Goal: Task Accomplishment & Management: Use online tool/utility

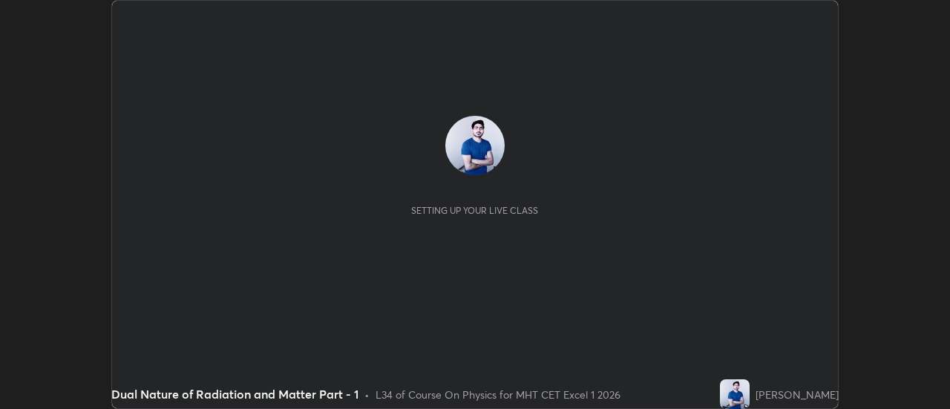
scroll to position [409, 949]
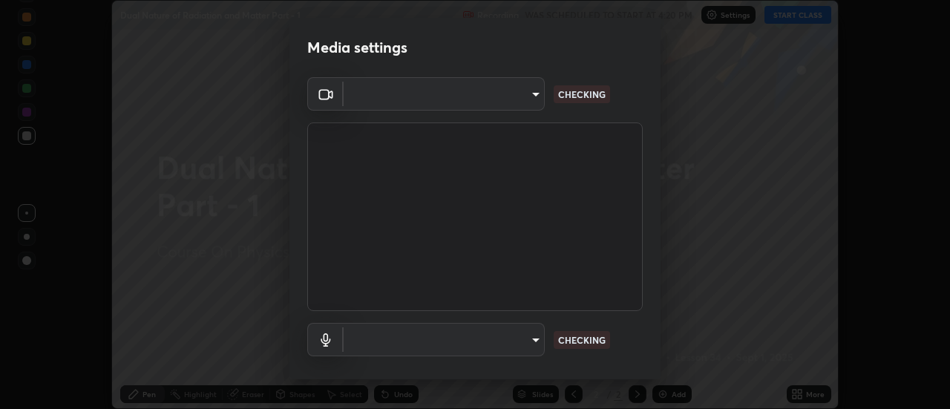
type input "4eebad9fb2b760257747d3faba0537f77ebfd590b97cb0ff6e10e17389be776b"
click at [526, 341] on body "Erase all Dual Nature of Radiation and Matter Part - 1 Recording WAS SCHEDULED …" at bounding box center [475, 204] width 950 height 409
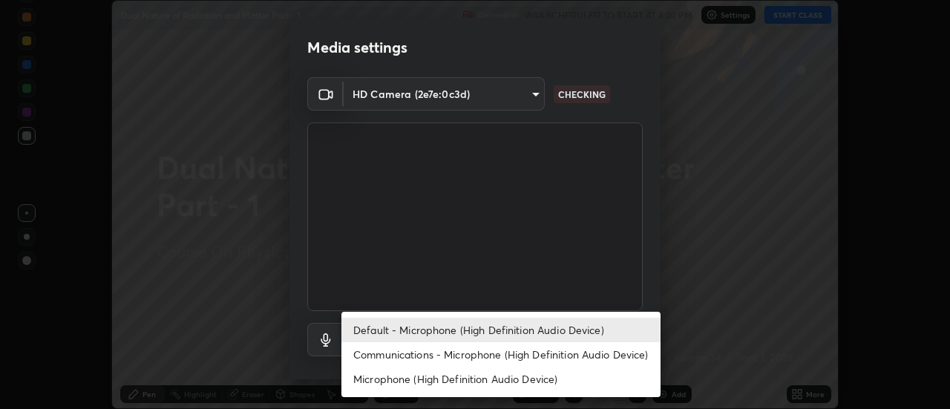
click at [493, 349] on li "Communications - Microphone (High Definition Audio Device)" at bounding box center [500, 354] width 319 height 24
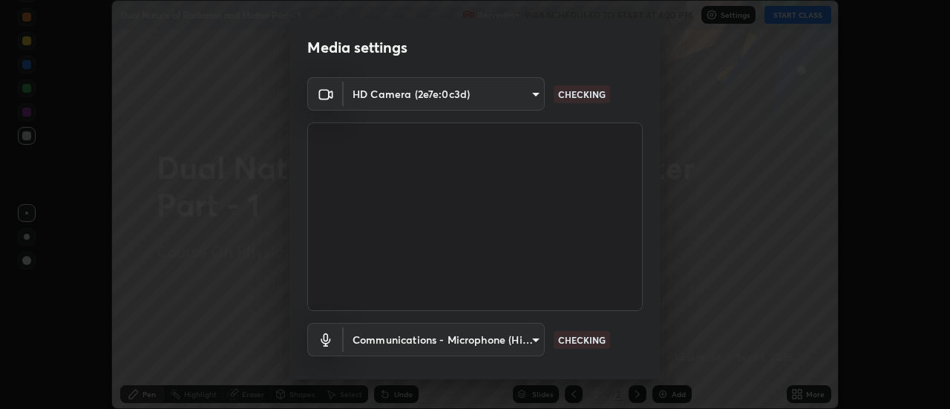
click at [530, 339] on body "Erase all Dual Nature of Radiation and Matter Part - 1 Recording WAS SCHEDULED …" at bounding box center [475, 204] width 950 height 409
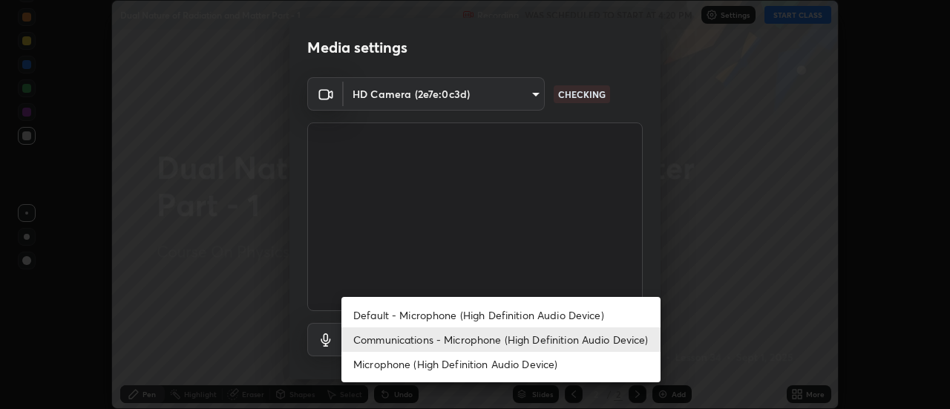
click at [494, 315] on li "Default - Microphone (High Definition Audio Device)" at bounding box center [500, 315] width 319 height 24
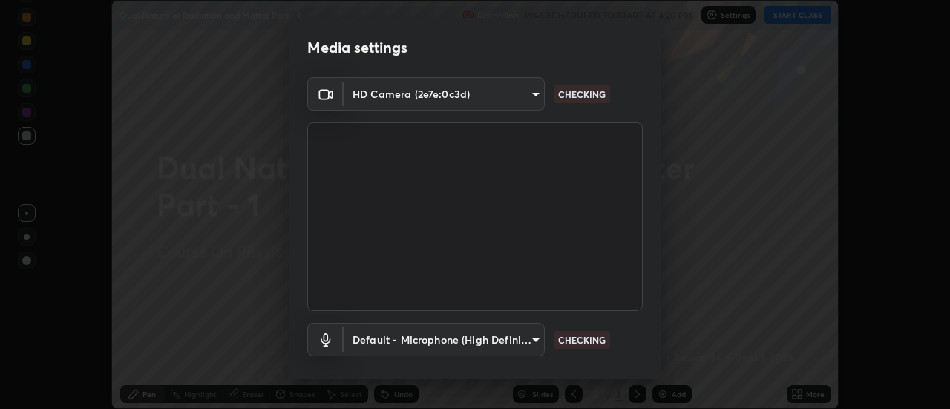
type input "default"
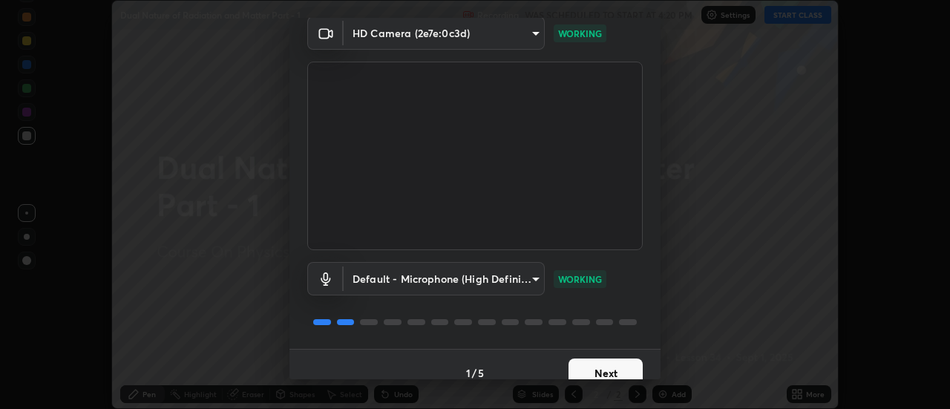
scroll to position [78, 0]
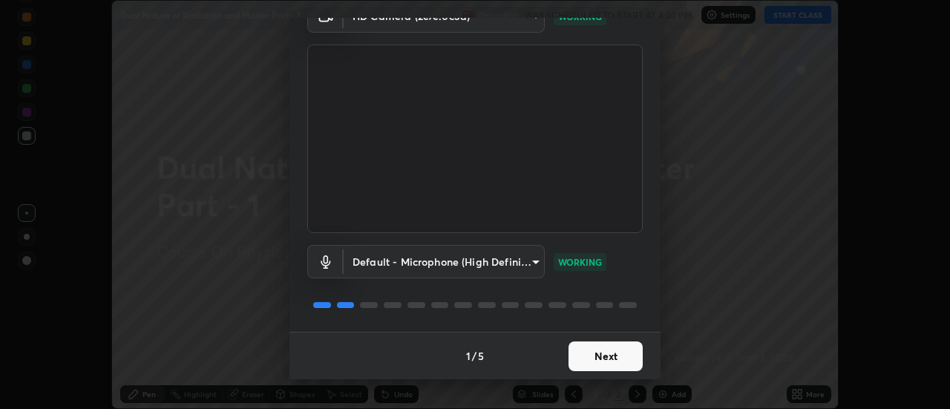
click at [596, 350] on button "Next" at bounding box center [605, 356] width 74 height 30
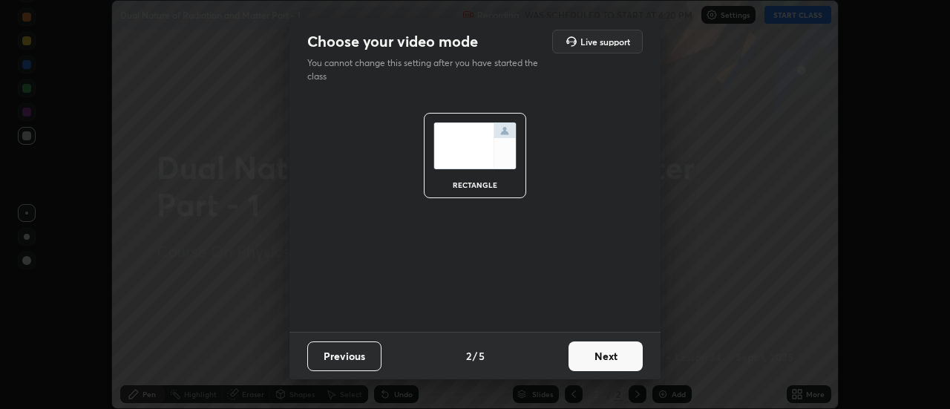
click at [597, 355] on button "Next" at bounding box center [605, 356] width 74 height 30
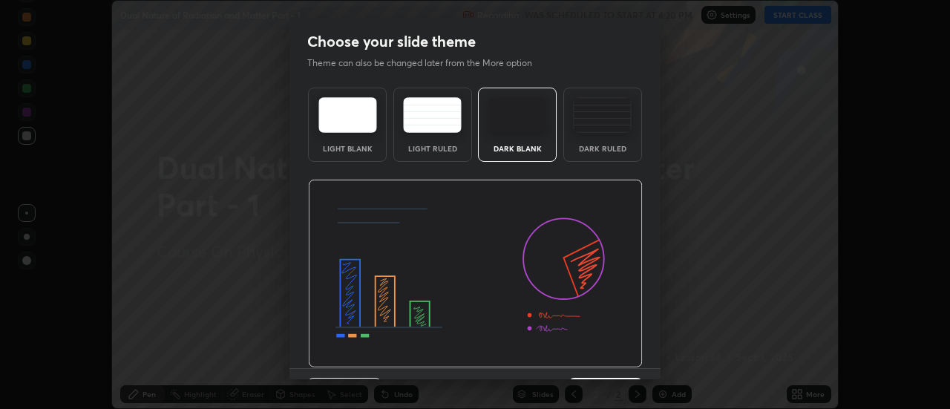
scroll to position [36, 0]
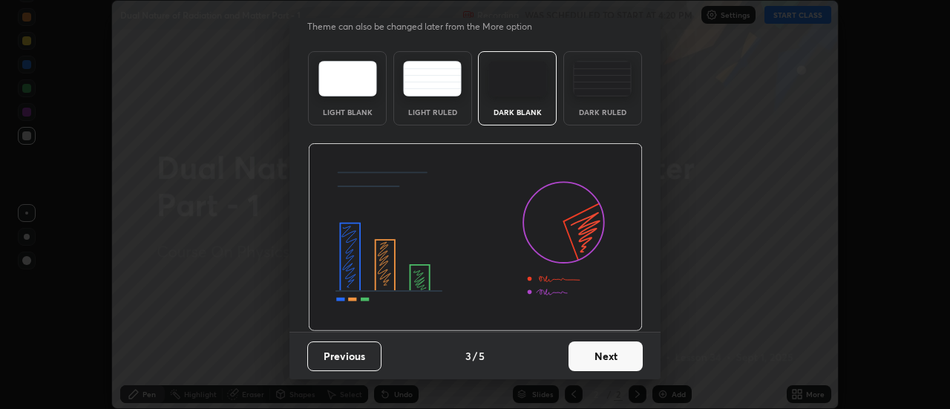
click at [597, 352] on button "Next" at bounding box center [605, 356] width 74 height 30
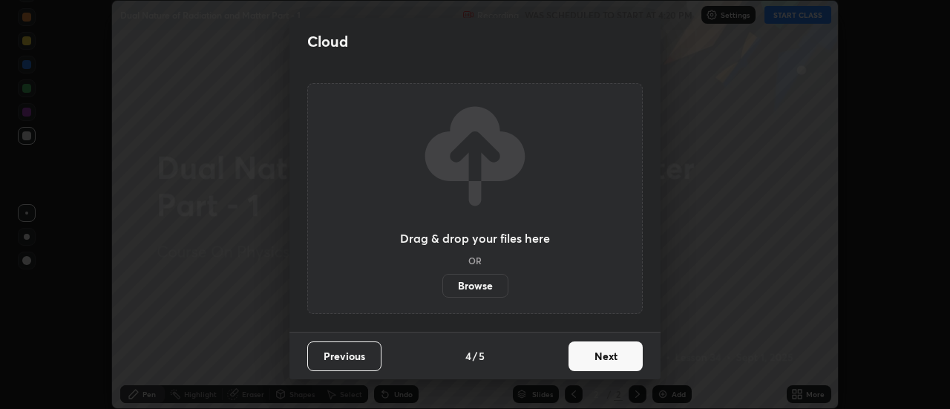
scroll to position [0, 0]
click at [599, 353] on button "Next" at bounding box center [605, 356] width 74 height 30
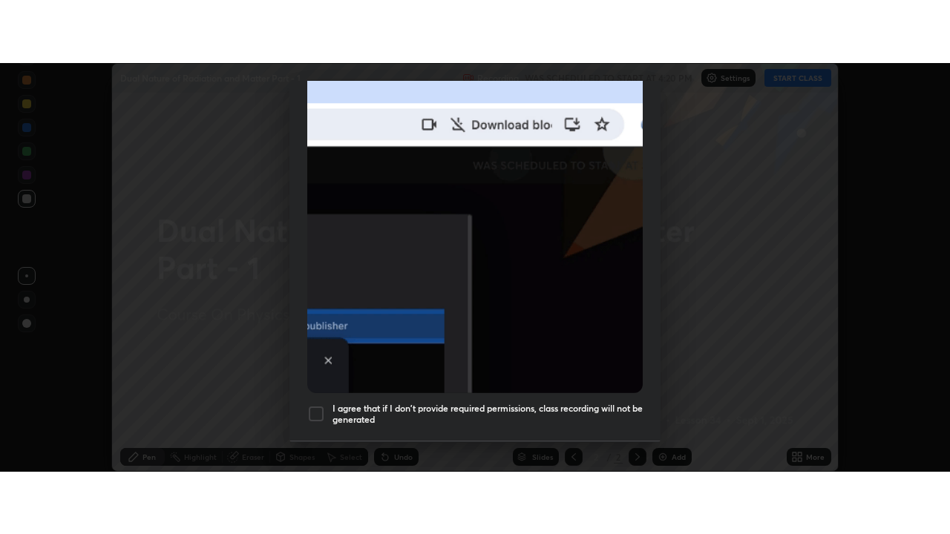
scroll to position [381, 0]
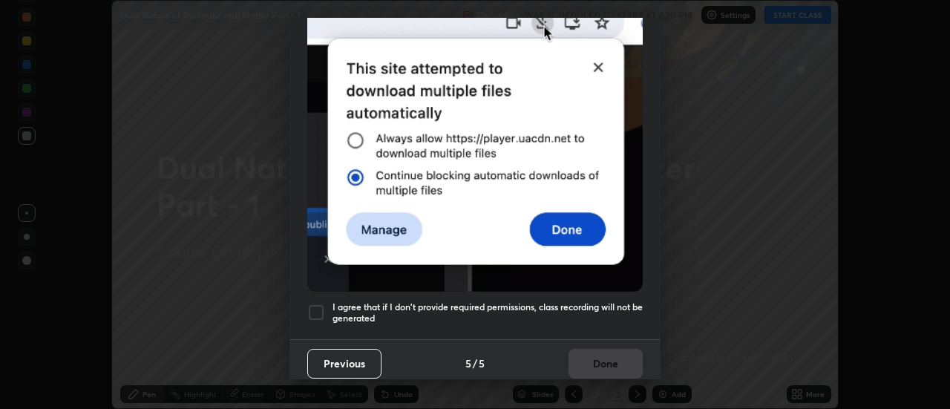
click at [323, 305] on div at bounding box center [316, 312] width 18 height 18
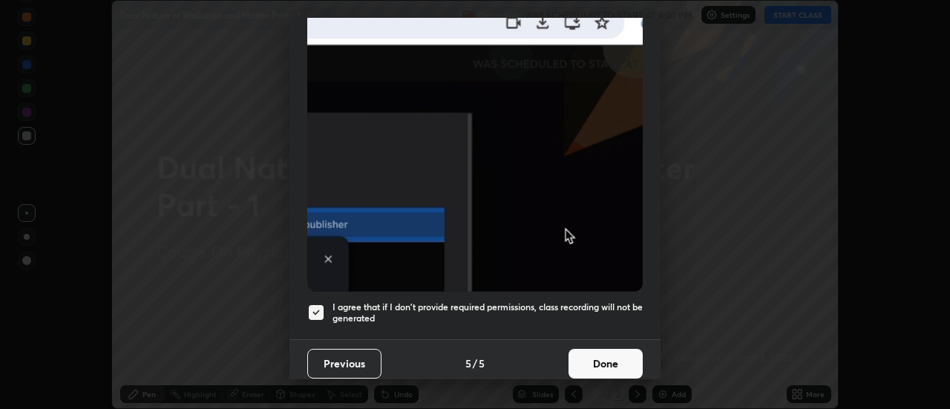
click at [599, 350] on button "Done" at bounding box center [605, 364] width 74 height 30
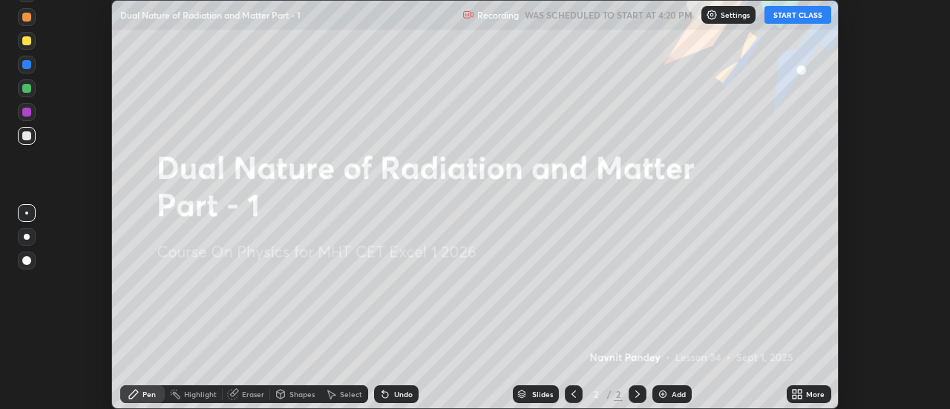
click at [793, 390] on icon at bounding box center [794, 392] width 4 height 4
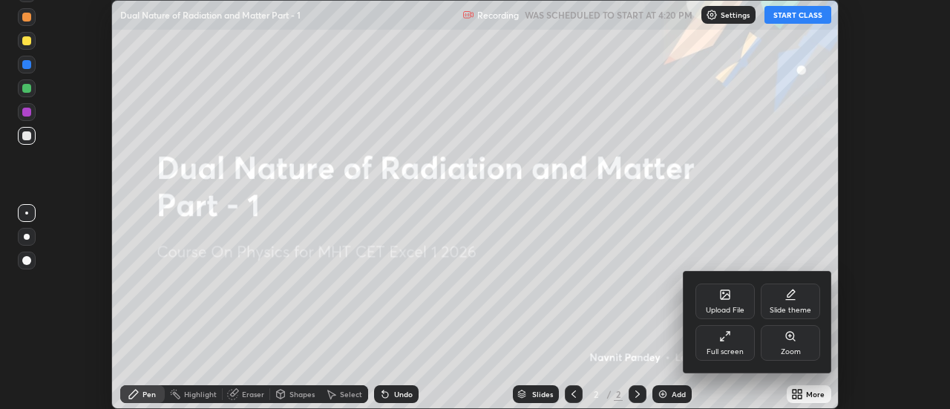
click at [728, 340] on icon at bounding box center [725, 336] width 12 height 12
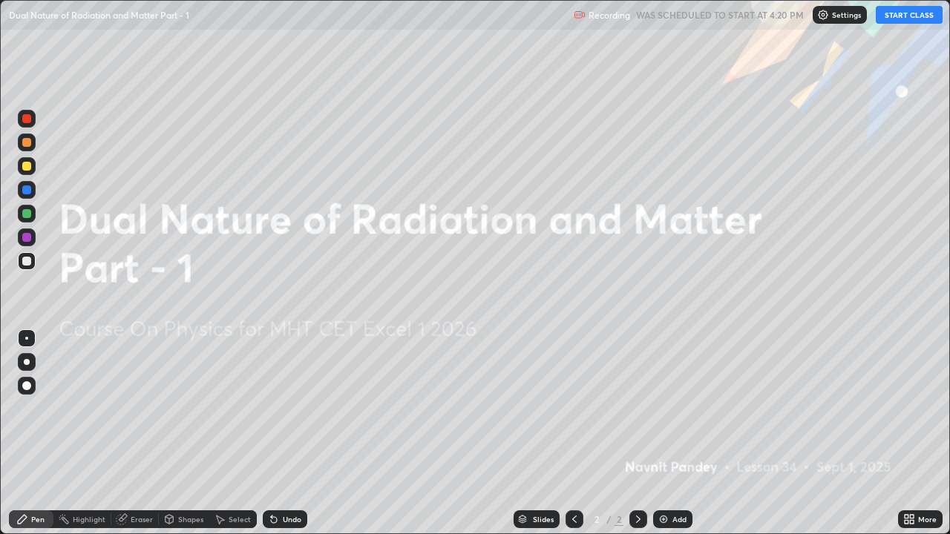
scroll to position [534, 950]
click at [913, 18] on button "START CLASS" at bounding box center [909, 15] width 67 height 18
click at [667, 408] on img at bounding box center [663, 519] width 12 height 12
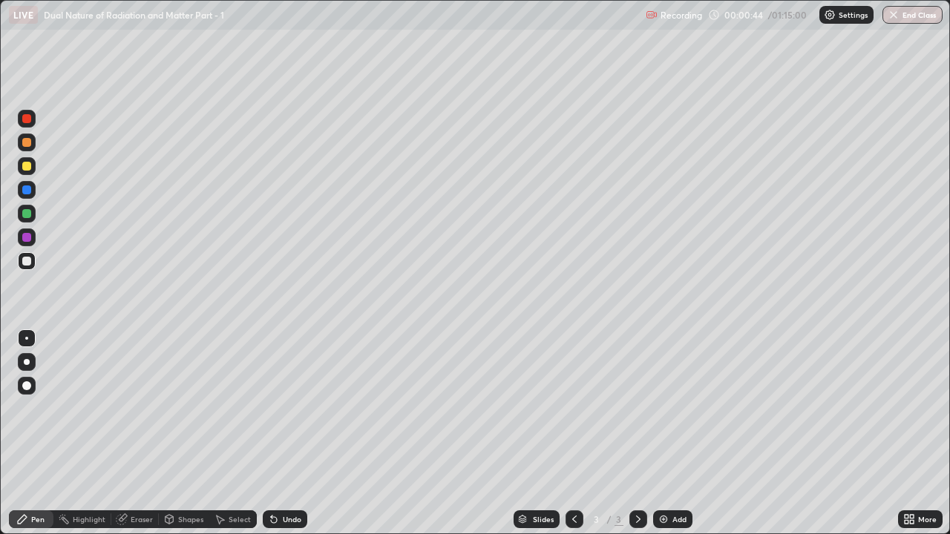
click at [283, 408] on div "Undo" at bounding box center [292, 519] width 19 height 7
click at [26, 214] on div at bounding box center [26, 213] width 9 height 9
click at [27, 189] on div at bounding box center [26, 189] width 9 height 9
click at [279, 408] on div "Undo" at bounding box center [285, 519] width 45 height 18
click at [26, 166] on div at bounding box center [26, 166] width 9 height 9
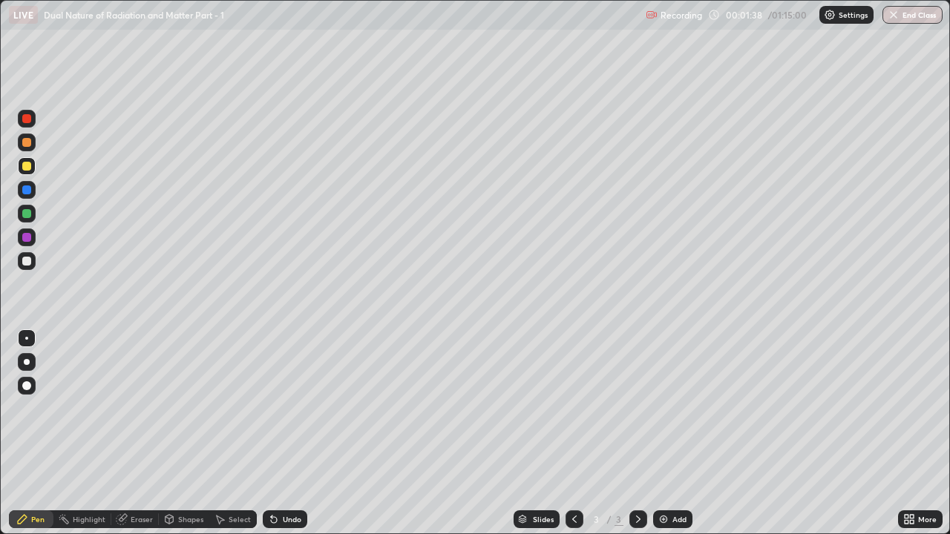
click at [25, 189] on div at bounding box center [26, 189] width 9 height 9
click at [136, 408] on div "Eraser" at bounding box center [142, 519] width 22 height 7
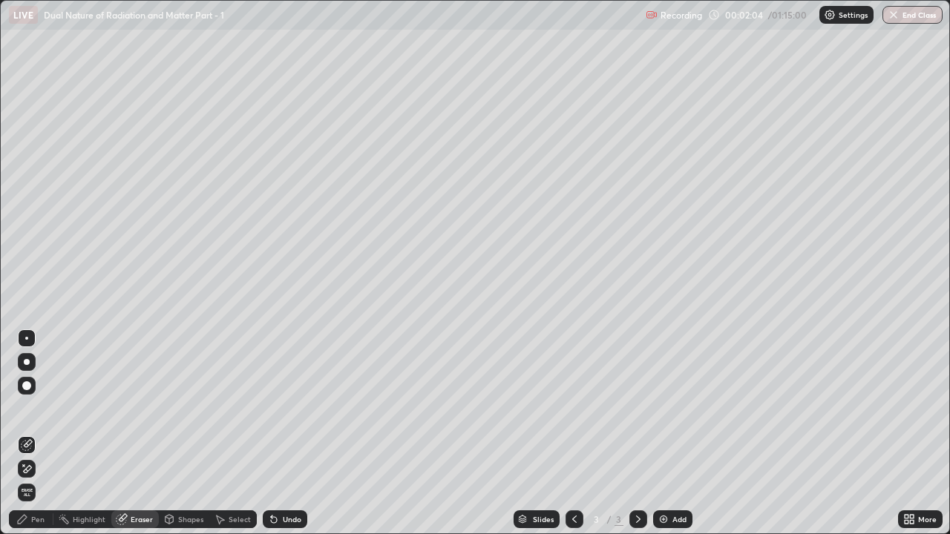
click at [38, 408] on div "Pen" at bounding box center [37, 519] width 13 height 7
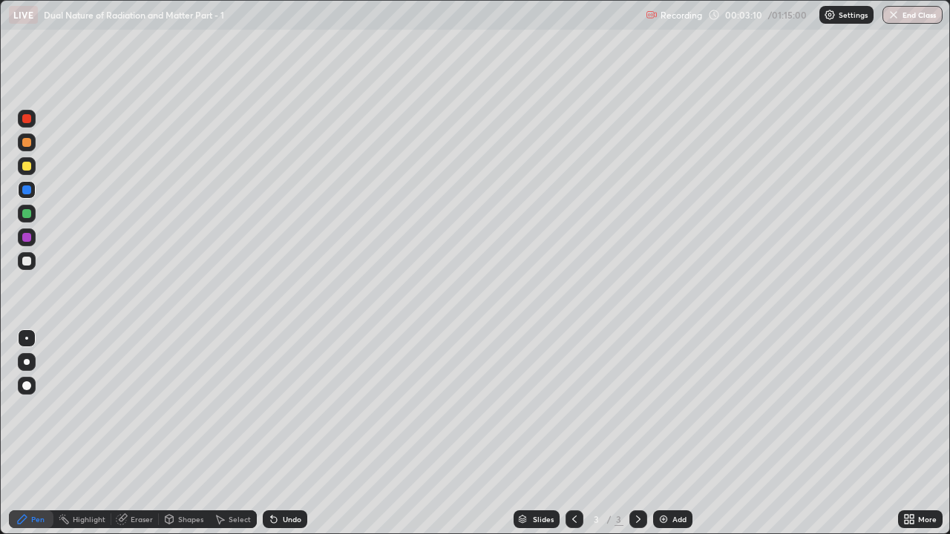
click at [27, 237] on div at bounding box center [26, 237] width 9 height 9
click at [664, 408] on img at bounding box center [663, 519] width 12 height 12
click at [28, 261] on div at bounding box center [26, 261] width 9 height 9
click at [27, 214] on div at bounding box center [26, 213] width 9 height 9
click at [30, 192] on div at bounding box center [26, 189] width 9 height 9
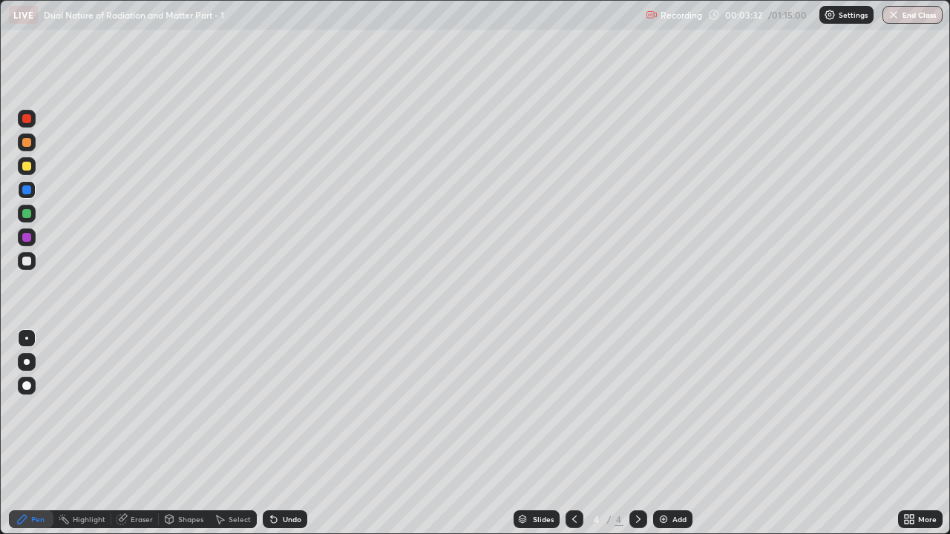
click at [277, 408] on div "Undo" at bounding box center [285, 519] width 45 height 18
click at [22, 163] on div at bounding box center [26, 166] width 9 height 9
click at [27, 215] on div at bounding box center [26, 213] width 9 height 9
click at [25, 195] on div at bounding box center [27, 190] width 18 height 18
click at [30, 167] on div at bounding box center [26, 166] width 9 height 9
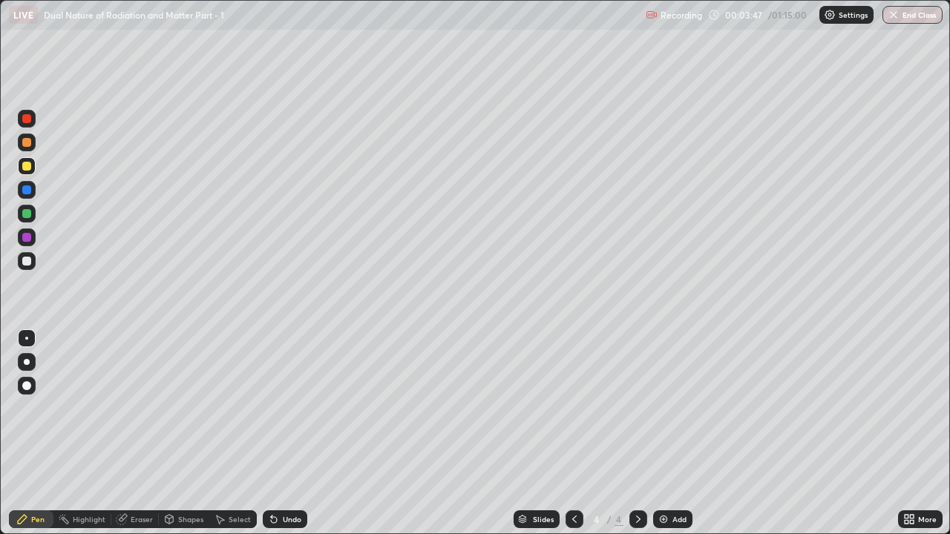
click at [29, 192] on div at bounding box center [26, 189] width 9 height 9
click at [23, 240] on div at bounding box center [26, 237] width 9 height 9
click at [296, 10] on div "LIVE Dual Nature of Radiation and Matter Part - 1" at bounding box center [324, 15] width 631 height 30
click at [296, 16] on div "LIVE Dual Nature of Radiation and Matter Part - 1" at bounding box center [324, 15] width 631 height 30
click at [297, 24] on div "LIVE Dual Nature of Radiation and Matter Part - 1" at bounding box center [324, 15] width 631 height 30
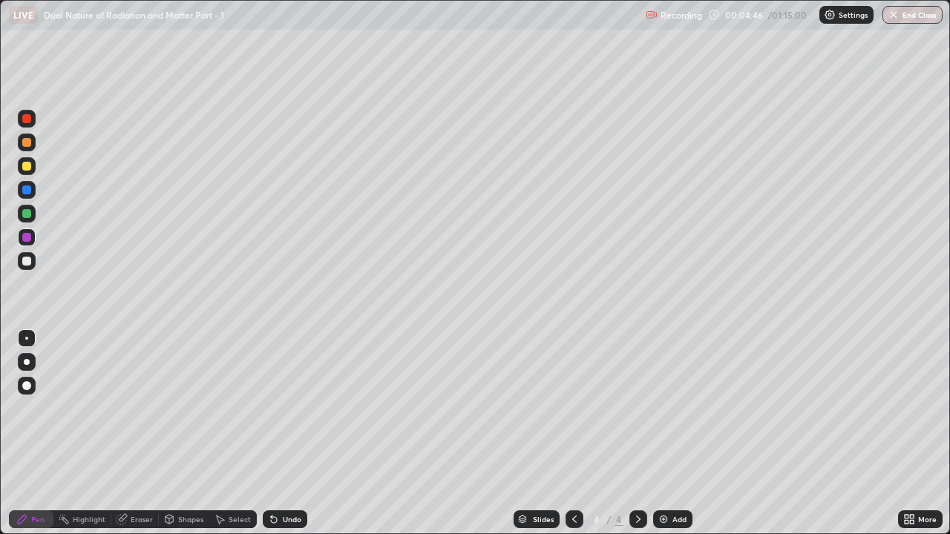
click at [571, 408] on icon at bounding box center [574, 519] width 12 height 12
click at [633, 408] on div at bounding box center [638, 519] width 18 height 18
click at [25, 260] on div at bounding box center [26, 261] width 9 height 9
click at [27, 191] on div at bounding box center [26, 189] width 9 height 9
click at [669, 408] on div "Add" at bounding box center [672, 519] width 39 height 18
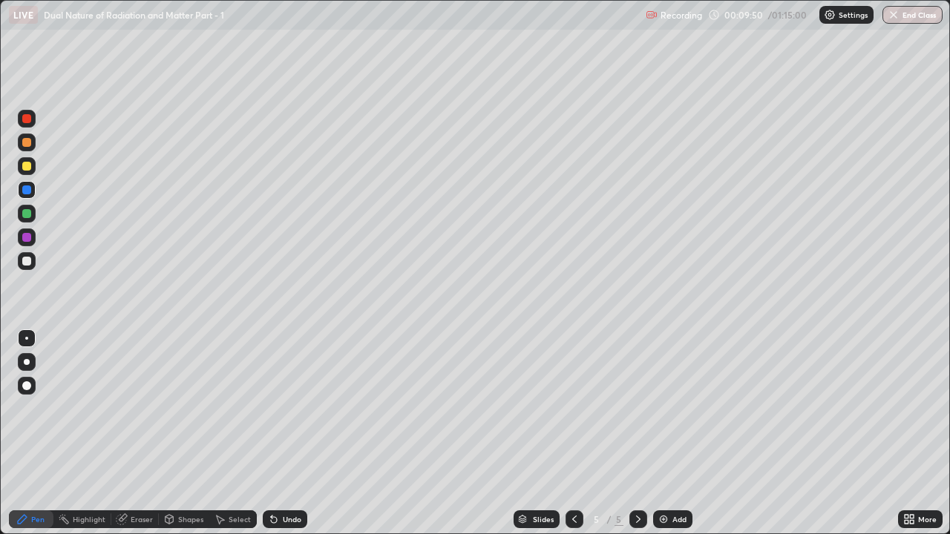
click at [569, 408] on div at bounding box center [574, 519] width 18 height 18
click at [637, 408] on icon at bounding box center [638, 519] width 12 height 12
click at [32, 260] on div at bounding box center [27, 261] width 18 height 18
click at [283, 408] on div "Undo" at bounding box center [292, 519] width 19 height 7
click at [27, 214] on div at bounding box center [26, 213] width 9 height 9
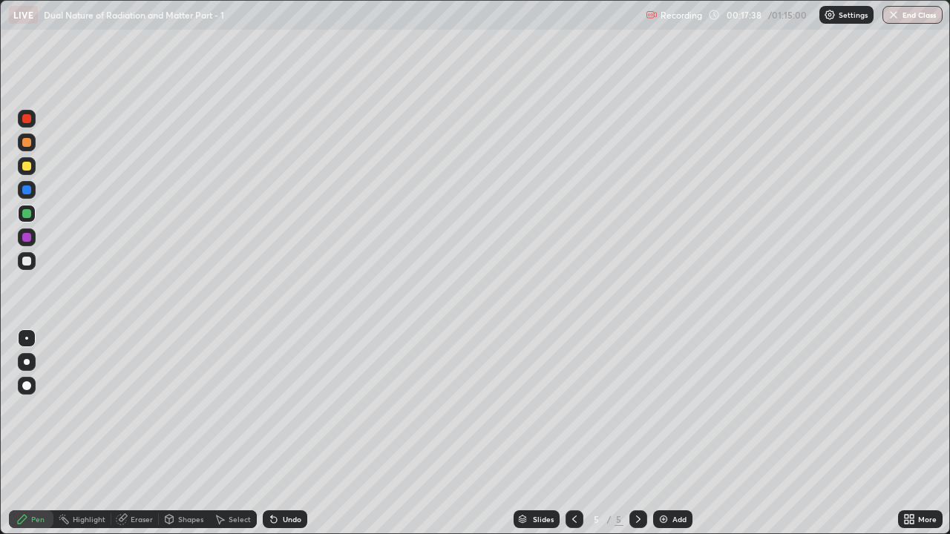
click at [654, 408] on div "Add" at bounding box center [672, 519] width 39 height 18
click at [572, 408] on icon at bounding box center [574, 519] width 12 height 12
click at [637, 408] on icon at bounding box center [638, 519] width 12 height 12
click at [286, 408] on div "Undo" at bounding box center [292, 519] width 19 height 7
click at [666, 408] on img at bounding box center [663, 519] width 12 height 12
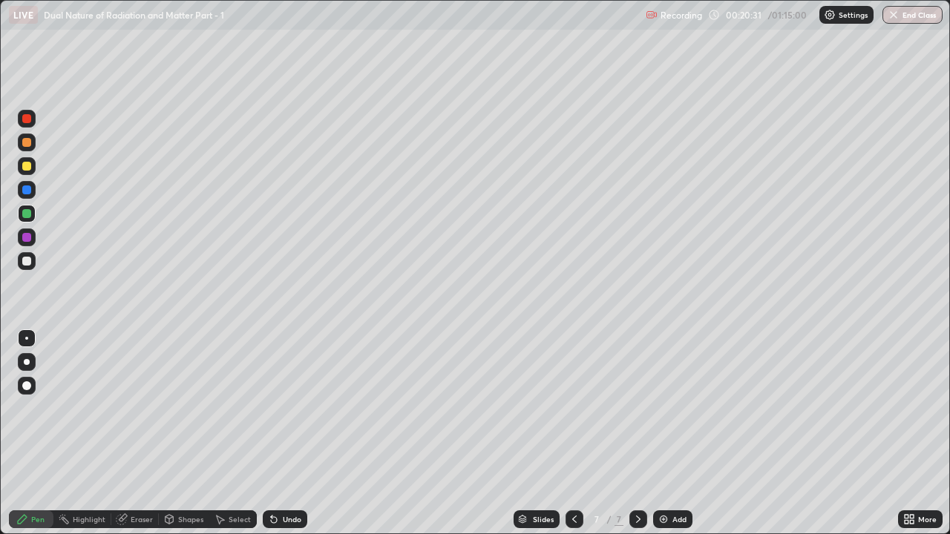
click at [26, 362] on div at bounding box center [27, 362] width 6 height 6
click at [27, 260] on div at bounding box center [26, 261] width 9 height 9
click at [26, 217] on div at bounding box center [26, 213] width 9 height 9
click at [27, 338] on div at bounding box center [26, 338] width 3 height 3
click at [279, 408] on div "Undo" at bounding box center [285, 519] width 45 height 18
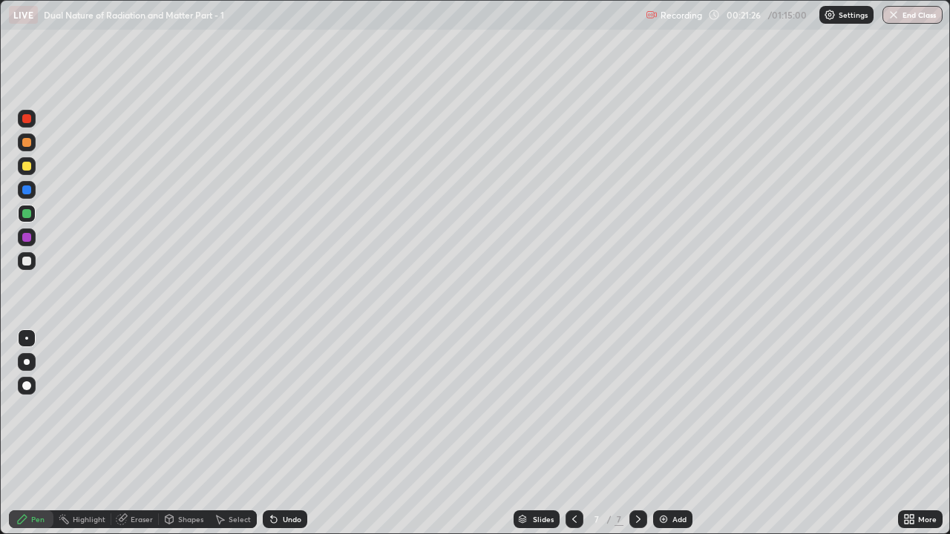
click at [287, 408] on div "Undo" at bounding box center [292, 519] width 19 height 7
click at [282, 408] on div "Undo" at bounding box center [285, 519] width 45 height 18
click at [274, 408] on icon at bounding box center [274, 519] width 12 height 12
click at [275, 408] on div "Undo" at bounding box center [285, 519] width 45 height 18
click at [273, 408] on icon at bounding box center [274, 520] width 6 height 6
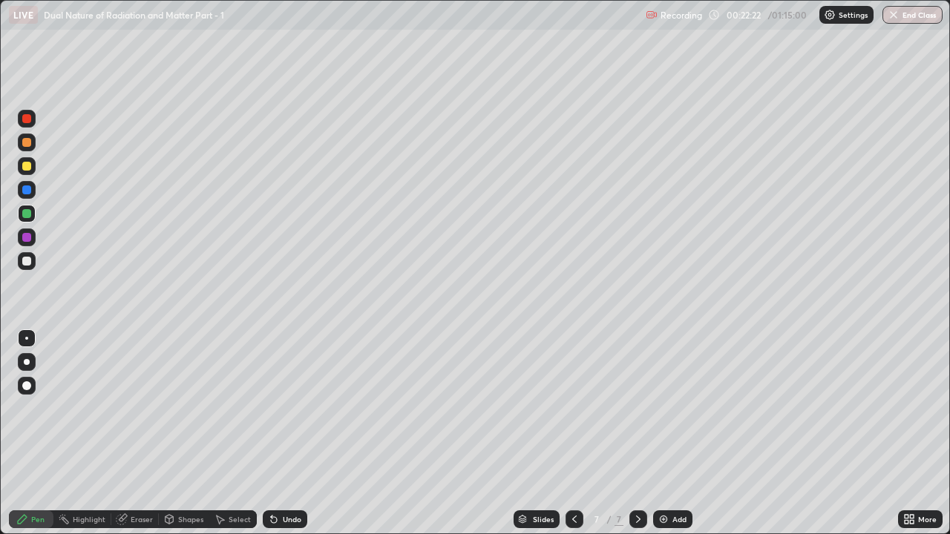
click at [134, 408] on div "Eraser" at bounding box center [142, 519] width 22 height 7
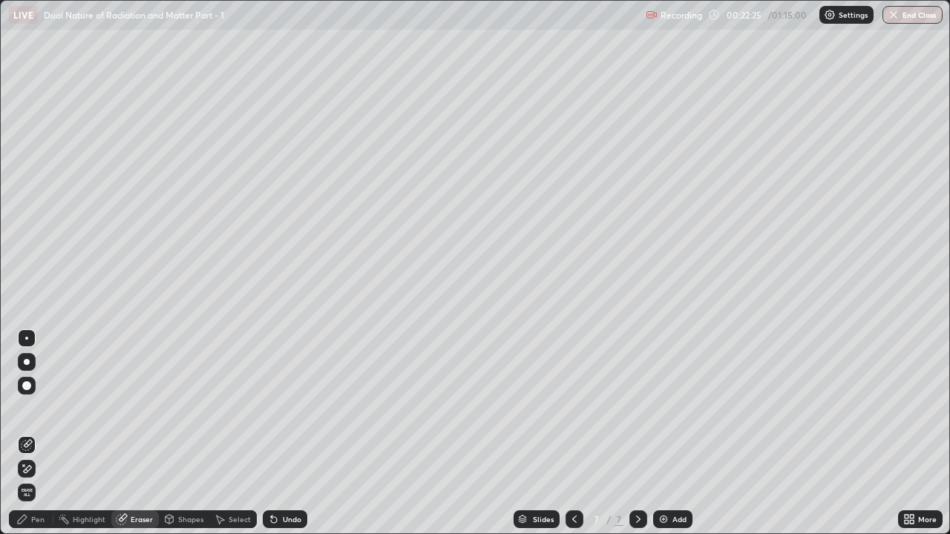
click at [28, 408] on icon at bounding box center [22, 519] width 12 height 12
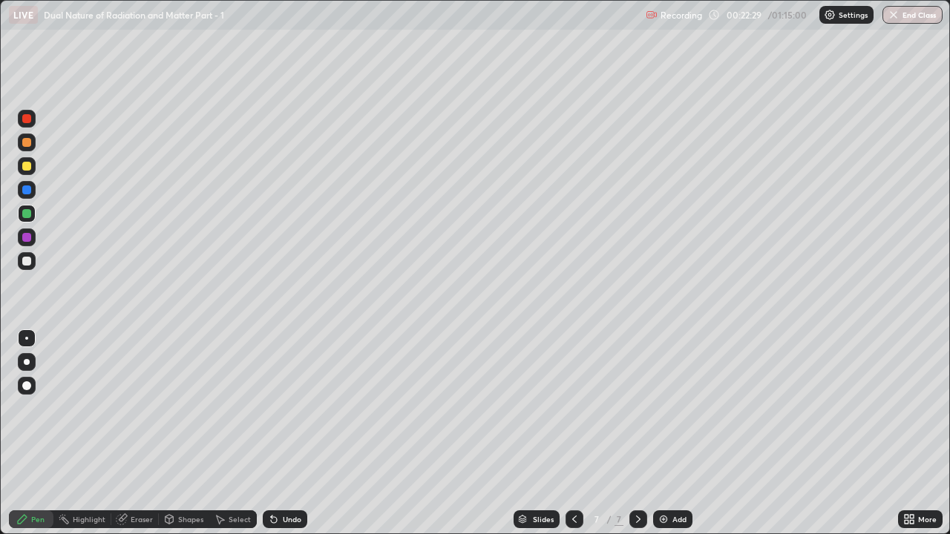
click at [129, 408] on div "Eraser" at bounding box center [134, 519] width 47 height 18
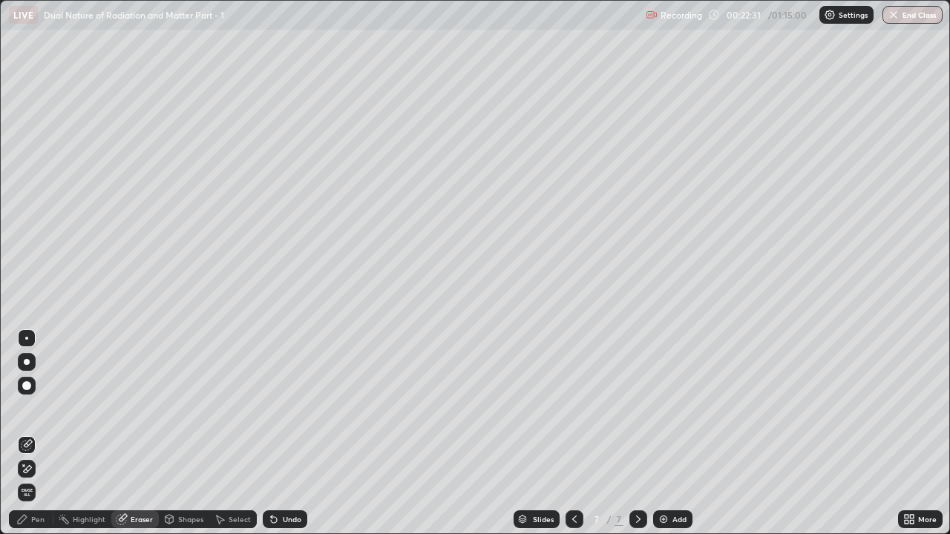
click at [36, 408] on div "Pen" at bounding box center [37, 519] width 13 height 7
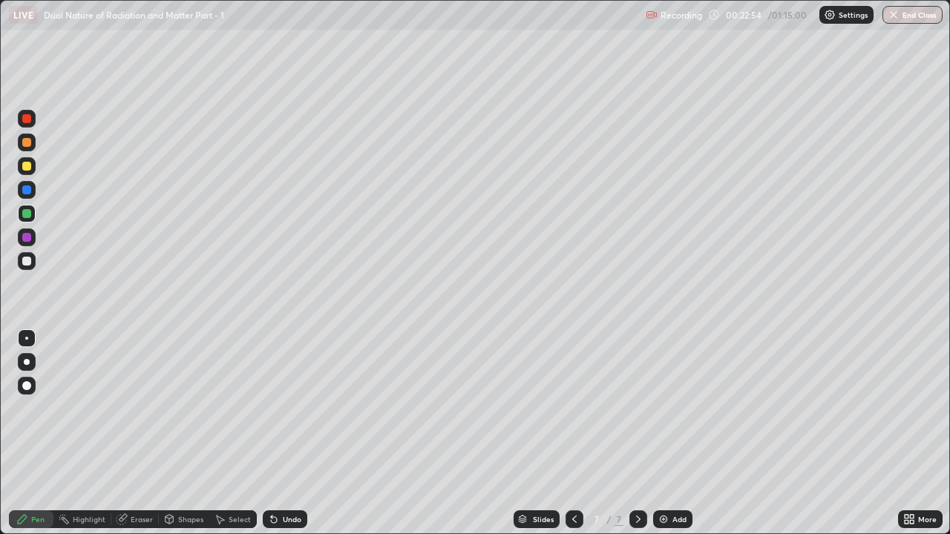
click at [26, 190] on div at bounding box center [26, 189] width 9 height 9
click at [283, 408] on div "Undo" at bounding box center [292, 519] width 19 height 7
click at [277, 408] on icon at bounding box center [274, 519] width 12 height 12
click at [28, 162] on div at bounding box center [26, 166] width 9 height 9
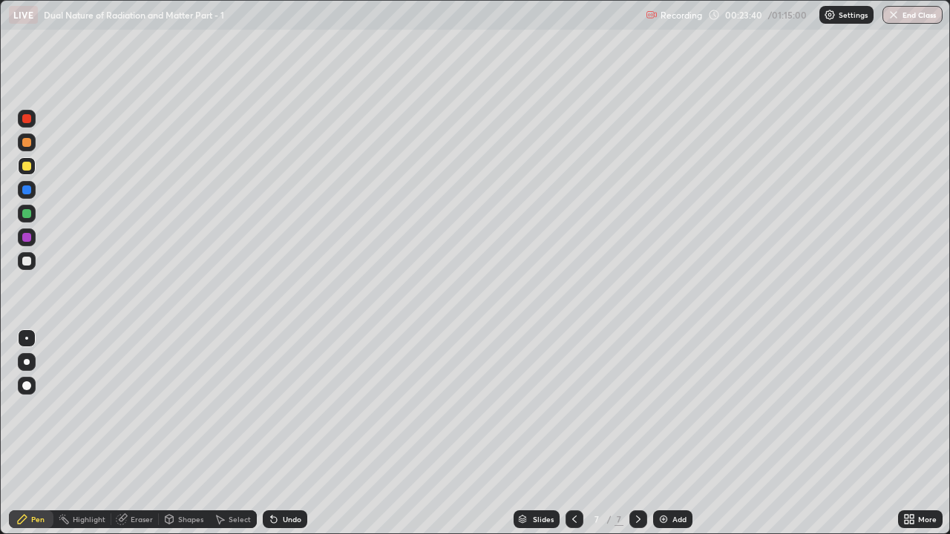
click at [28, 191] on div at bounding box center [26, 189] width 9 height 9
click at [25, 208] on div at bounding box center [27, 214] width 18 height 18
click at [29, 194] on div at bounding box center [26, 189] width 9 height 9
click at [27, 166] on div at bounding box center [26, 166] width 9 height 9
click at [669, 408] on div "Add" at bounding box center [672, 519] width 39 height 18
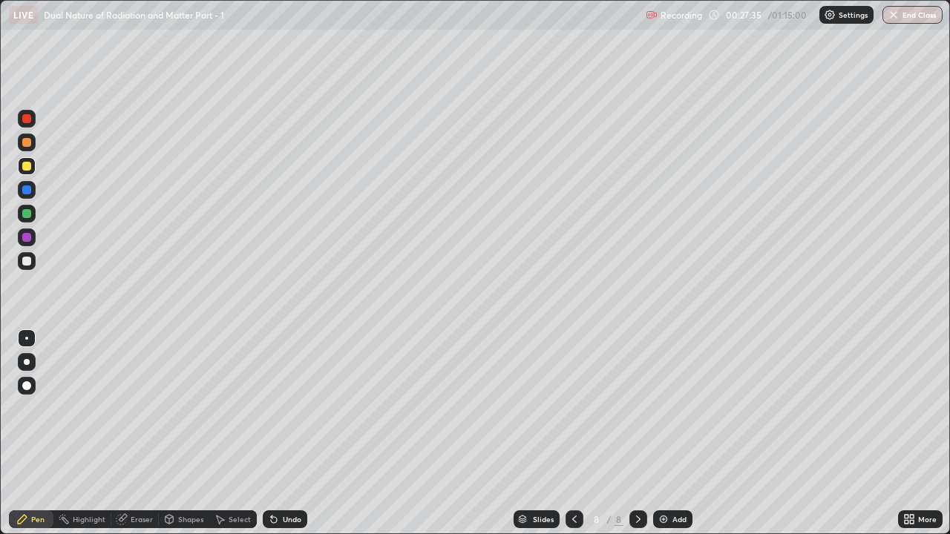
click at [33, 208] on div at bounding box center [27, 214] width 18 height 18
click at [571, 408] on icon at bounding box center [574, 519] width 12 height 12
click at [23, 259] on div at bounding box center [26, 261] width 9 height 9
click at [27, 214] on div at bounding box center [26, 213] width 9 height 9
click at [24, 193] on div at bounding box center [26, 189] width 9 height 9
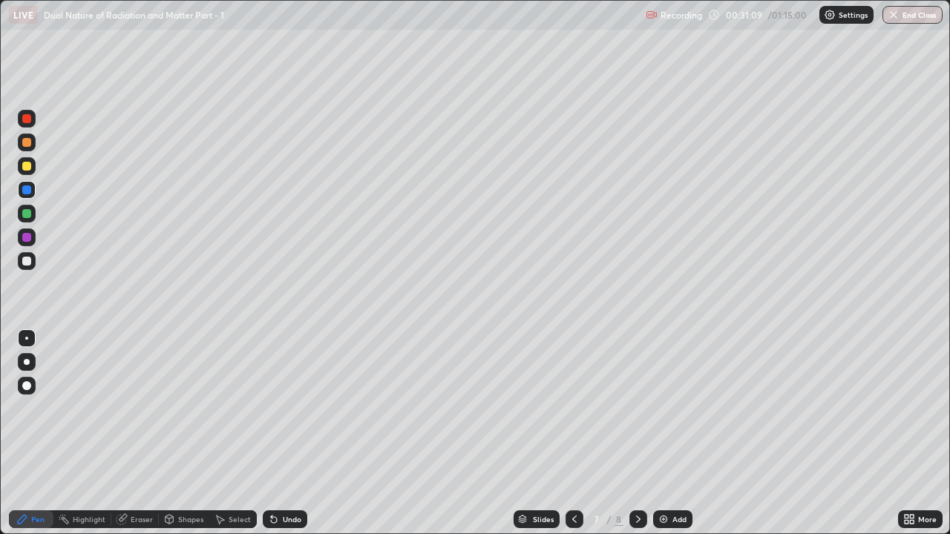
click at [633, 408] on icon at bounding box center [638, 519] width 12 height 12
click at [26, 214] on div at bounding box center [26, 213] width 9 height 9
click at [24, 168] on div at bounding box center [26, 166] width 9 height 9
click at [24, 213] on div at bounding box center [26, 213] width 9 height 9
click at [284, 408] on div "Undo" at bounding box center [292, 519] width 19 height 7
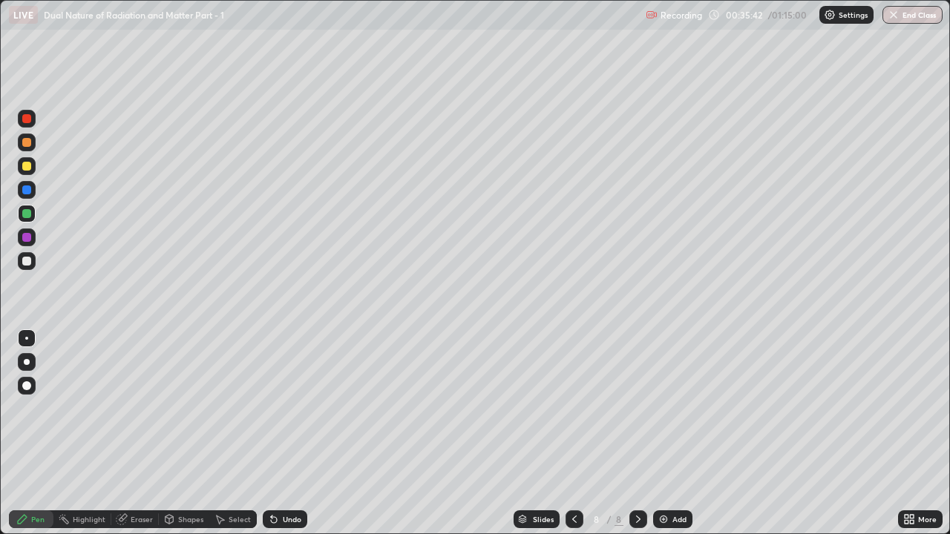
click at [668, 408] on div "Add" at bounding box center [672, 519] width 39 height 18
click at [27, 267] on div at bounding box center [27, 261] width 18 height 18
click at [27, 214] on div at bounding box center [26, 213] width 9 height 9
click at [27, 194] on div at bounding box center [26, 189] width 9 height 9
click at [30, 240] on div at bounding box center [26, 237] width 9 height 9
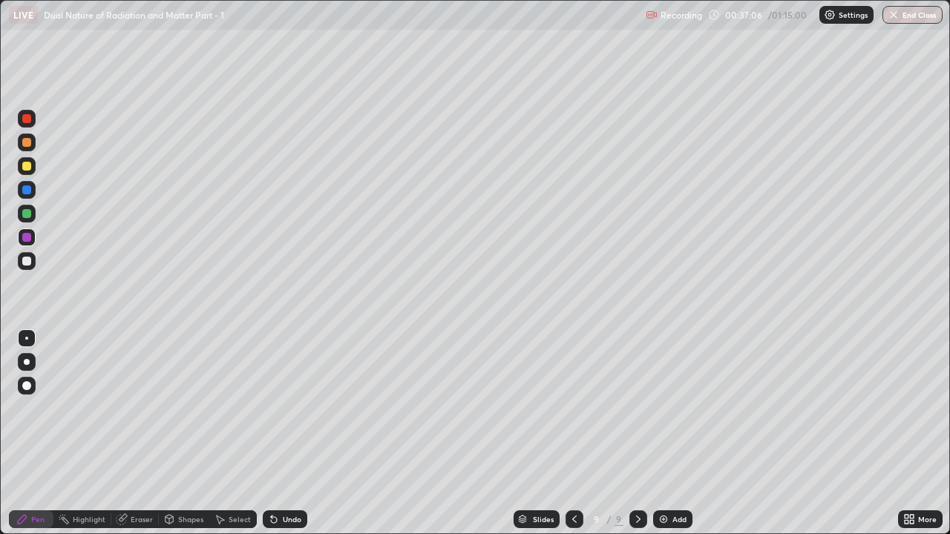
click at [133, 408] on div "Eraser" at bounding box center [142, 519] width 22 height 7
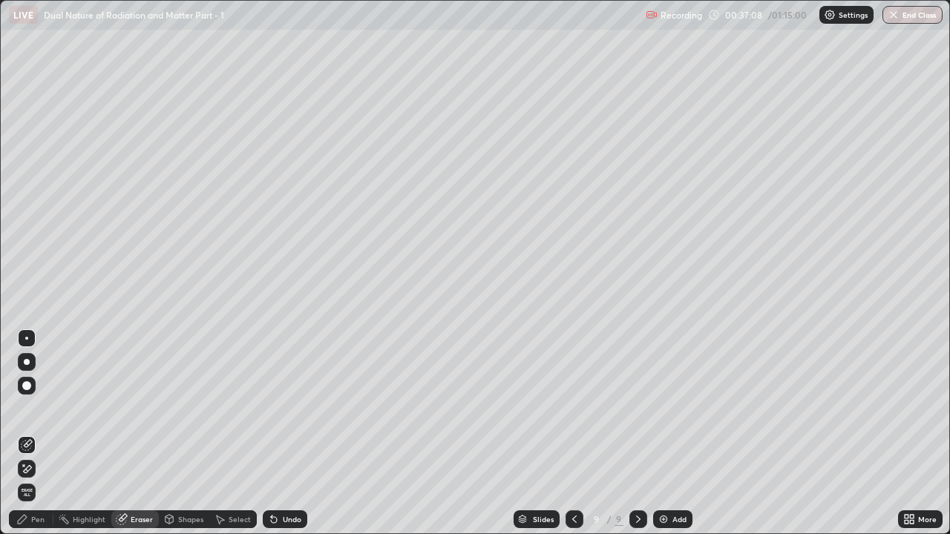
click at [30, 408] on div "Pen" at bounding box center [31, 519] width 45 height 18
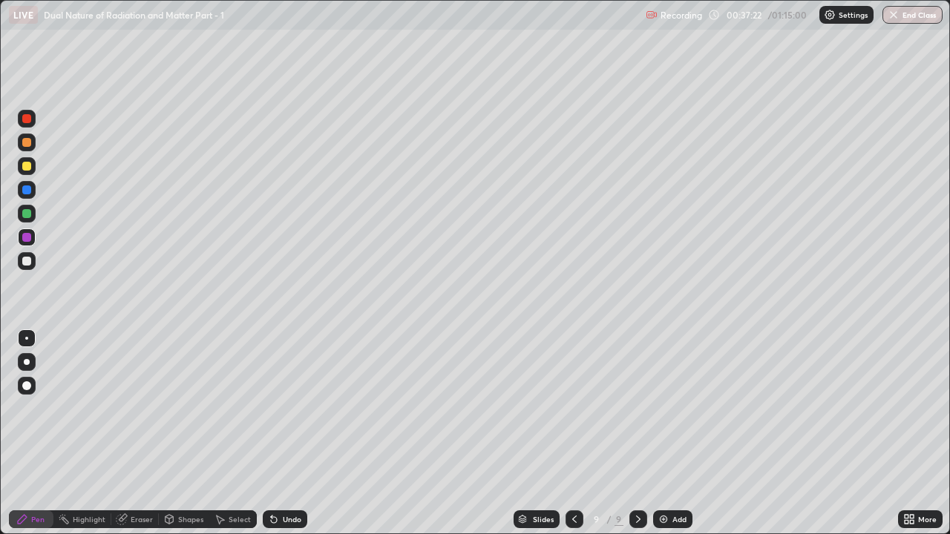
click at [26, 216] on div at bounding box center [26, 213] width 9 height 9
click at [24, 192] on div at bounding box center [26, 189] width 9 height 9
click at [27, 217] on div at bounding box center [26, 213] width 9 height 9
click at [286, 408] on div "Undo" at bounding box center [292, 519] width 19 height 7
click at [571, 408] on icon at bounding box center [574, 519] width 12 height 12
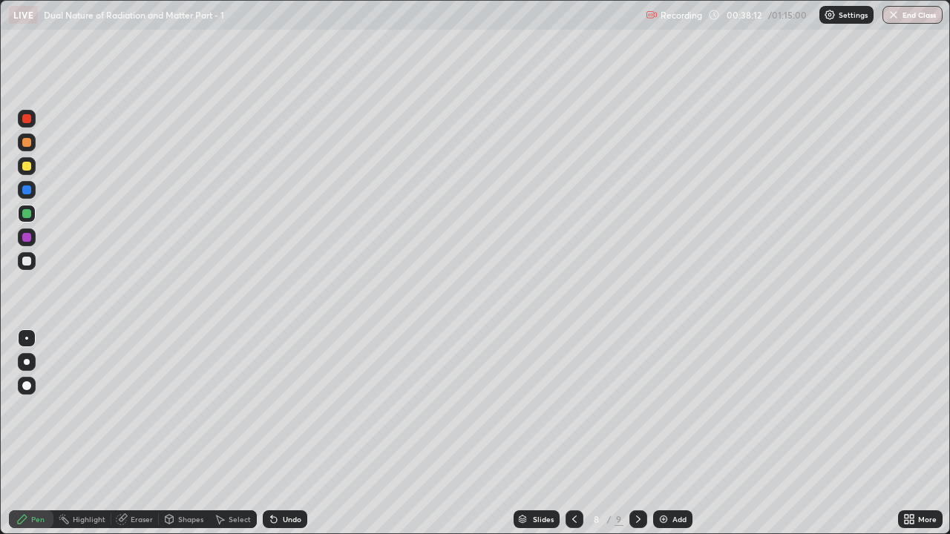
click at [571, 408] on icon at bounding box center [574, 519] width 12 height 12
click at [637, 408] on icon at bounding box center [638, 519] width 12 height 12
click at [661, 408] on img at bounding box center [663, 519] width 12 height 12
click at [26, 240] on div at bounding box center [26, 237] width 9 height 9
click at [22, 212] on div at bounding box center [26, 213] width 9 height 9
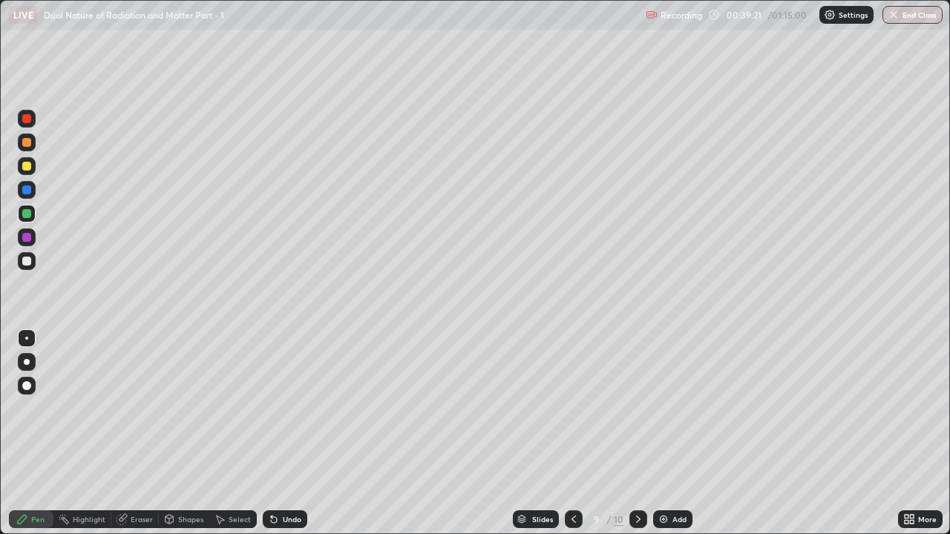
click at [27, 216] on div at bounding box center [26, 213] width 9 height 9
click at [572, 408] on icon at bounding box center [574, 519] width 12 height 12
click at [636, 408] on icon at bounding box center [638, 519] width 4 height 7
click at [638, 408] on icon at bounding box center [638, 519] width 12 height 12
click at [637, 408] on icon at bounding box center [638, 519] width 12 height 12
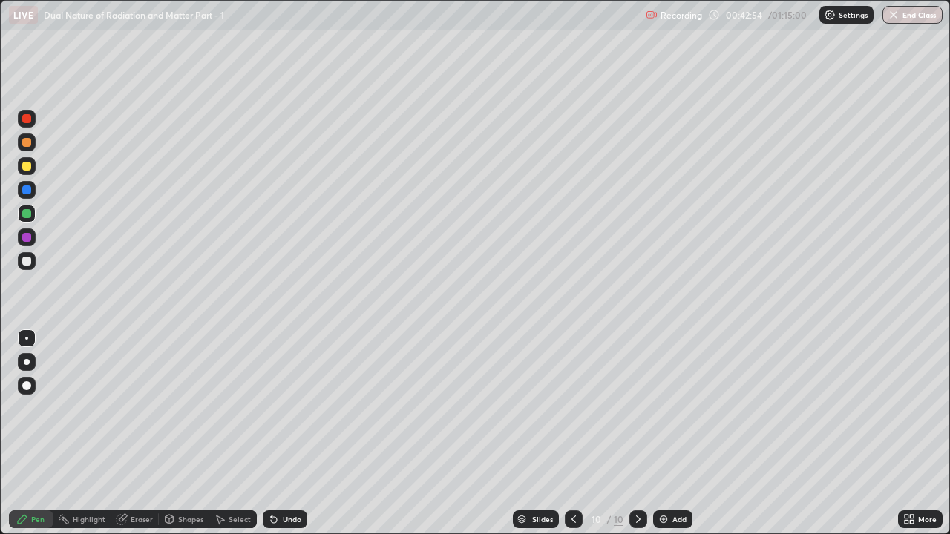
click at [572, 408] on icon at bounding box center [574, 519] width 12 height 12
click at [637, 408] on icon at bounding box center [638, 519] width 12 height 12
click at [572, 408] on icon at bounding box center [574, 519] width 12 height 12
click at [539, 408] on div "Slides" at bounding box center [542, 519] width 21 height 7
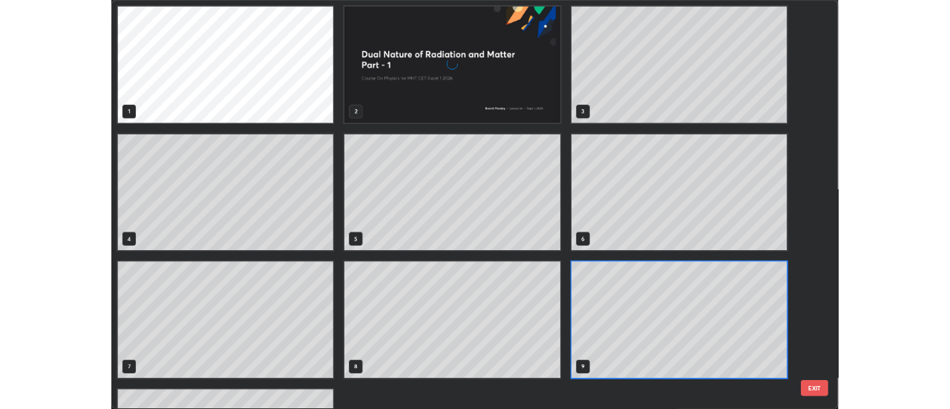
scroll to position [528, 941]
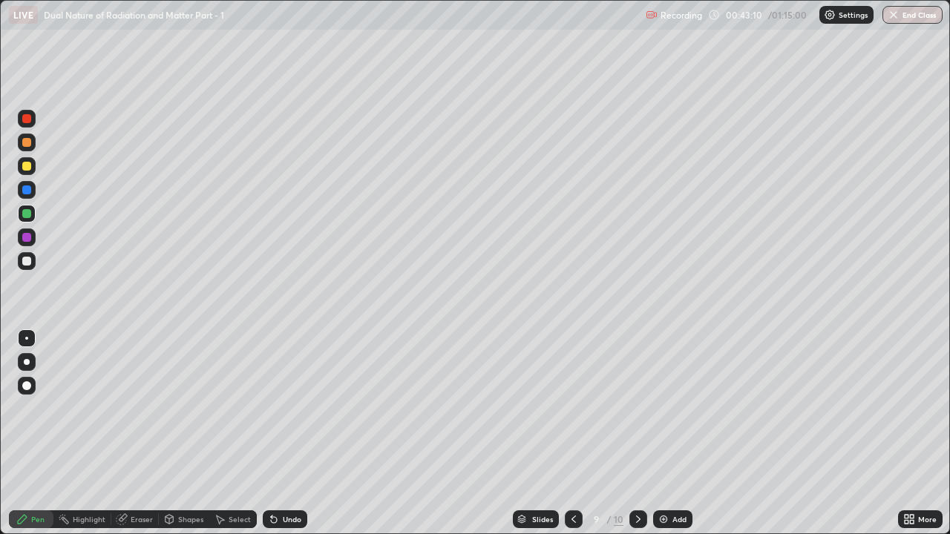
click at [637, 408] on icon at bounding box center [638, 519] width 12 height 12
click at [658, 408] on img at bounding box center [663, 519] width 12 height 12
click at [25, 243] on div at bounding box center [27, 238] width 18 height 18
click at [26, 214] on div at bounding box center [26, 213] width 9 height 9
click at [22, 191] on div at bounding box center [27, 190] width 18 height 18
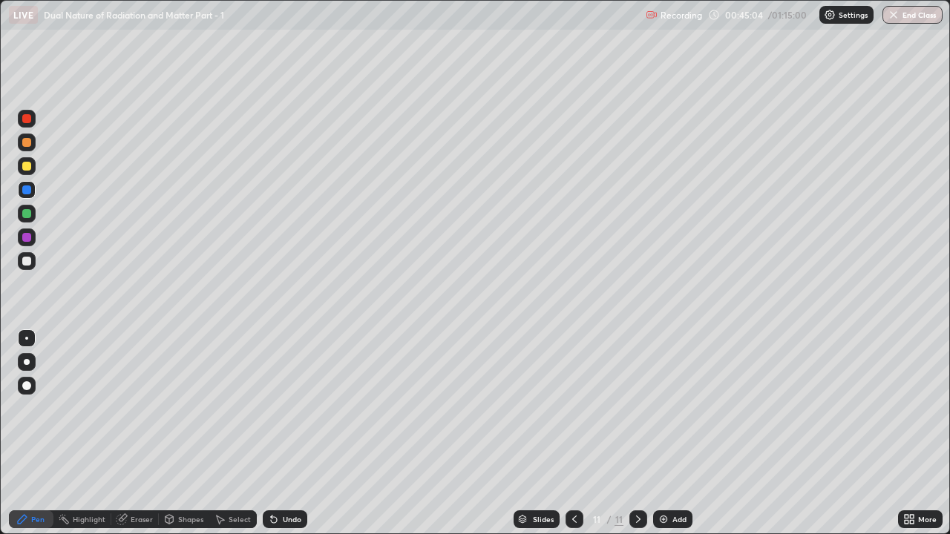
click at [274, 408] on icon at bounding box center [274, 519] width 12 height 12
click at [286, 408] on div "Undo" at bounding box center [292, 519] width 19 height 7
click at [139, 408] on div "Eraser" at bounding box center [142, 519] width 22 height 7
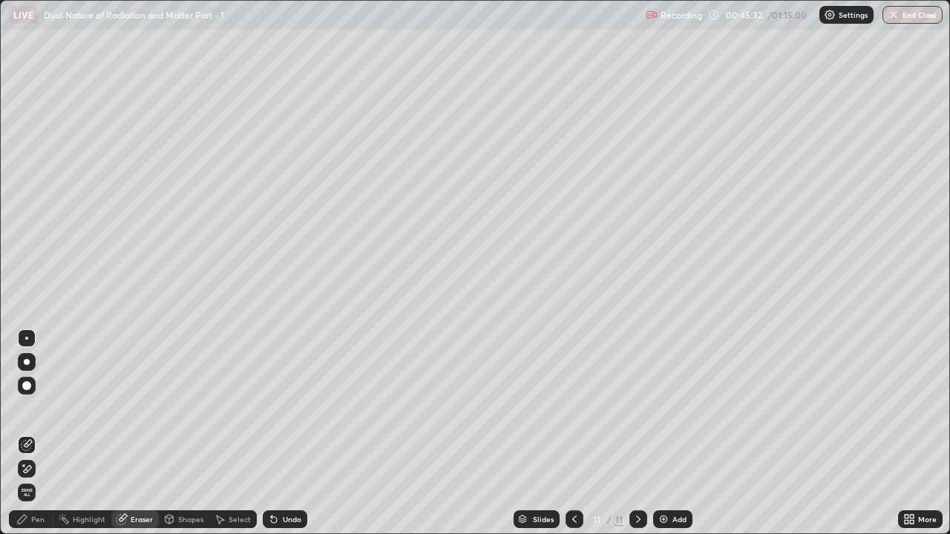
click at [29, 408] on div "Pen" at bounding box center [31, 519] width 45 height 18
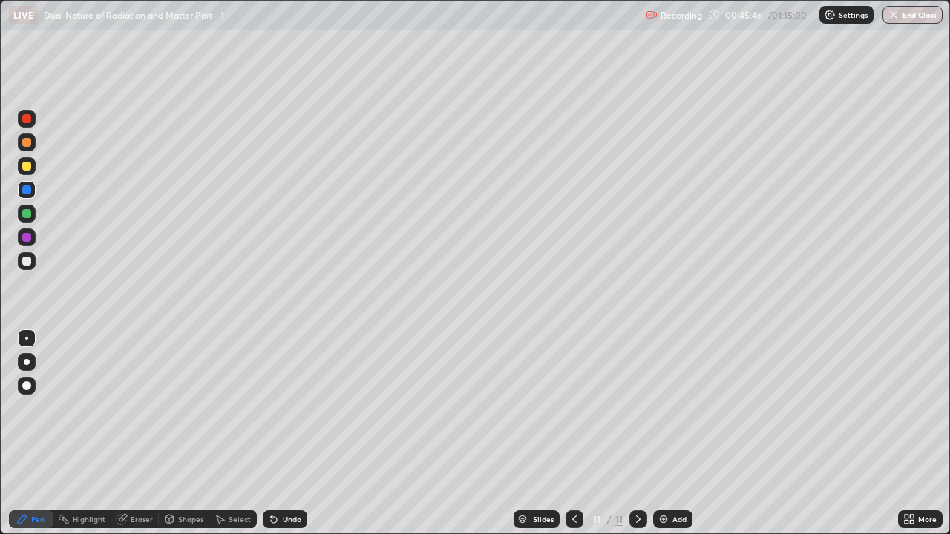
click at [24, 236] on div at bounding box center [26, 237] width 9 height 9
click at [25, 210] on div at bounding box center [26, 213] width 9 height 9
click at [571, 408] on icon at bounding box center [574, 519] width 12 height 12
click at [565, 408] on div at bounding box center [574, 519] width 18 height 18
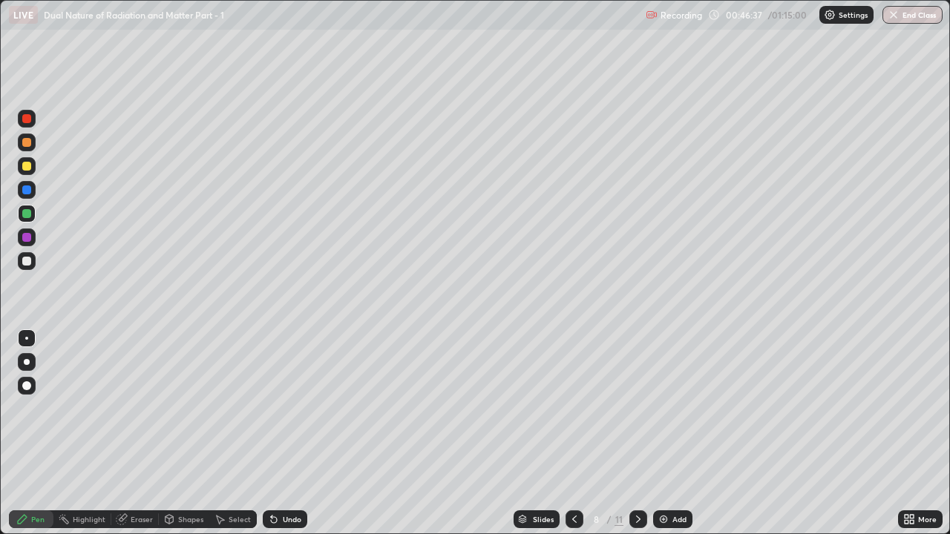
click at [572, 408] on icon at bounding box center [574, 519] width 12 height 12
click at [280, 408] on div "Undo" at bounding box center [285, 519] width 45 height 18
click at [271, 408] on div "Undo" at bounding box center [285, 519] width 45 height 18
click at [272, 408] on icon at bounding box center [274, 520] width 6 height 6
click at [637, 408] on icon at bounding box center [638, 519] width 12 height 12
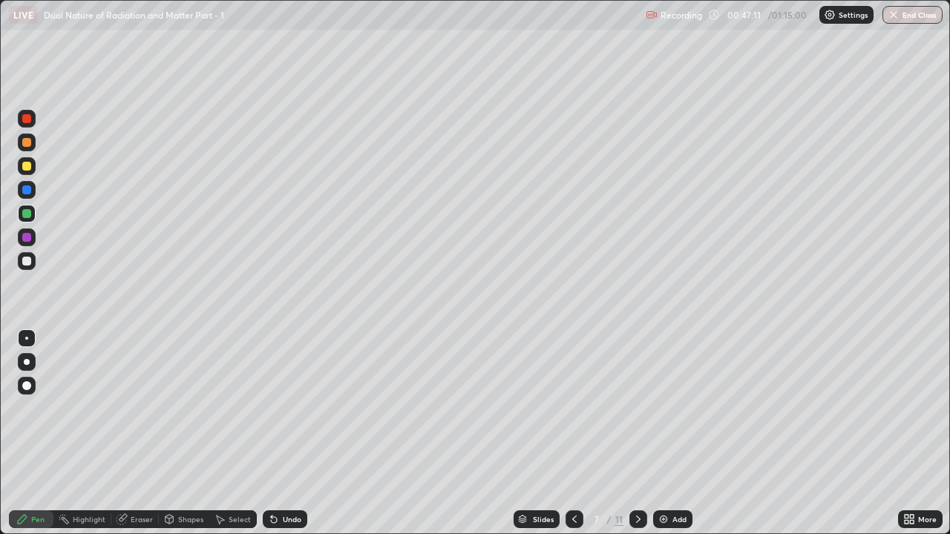
click at [636, 408] on icon at bounding box center [638, 519] width 12 height 12
click at [639, 408] on icon at bounding box center [638, 519] width 12 height 12
click at [634, 408] on icon at bounding box center [638, 519] width 12 height 12
click at [668, 408] on div "Add" at bounding box center [672, 519] width 39 height 18
click at [27, 236] on div at bounding box center [26, 237] width 9 height 9
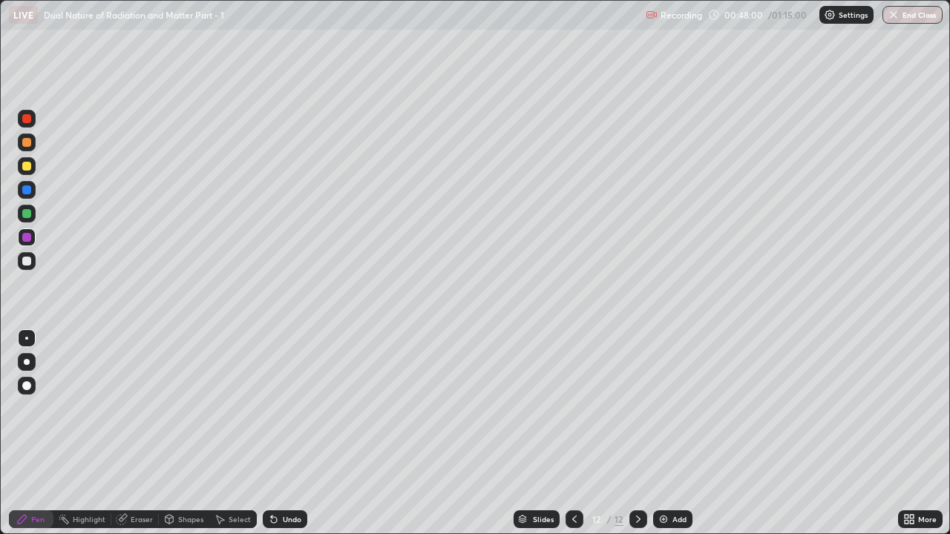
click at [25, 191] on div at bounding box center [26, 189] width 9 height 9
click at [27, 213] on div at bounding box center [26, 213] width 9 height 9
click at [26, 241] on div at bounding box center [26, 237] width 9 height 9
click at [27, 212] on div at bounding box center [26, 213] width 9 height 9
click at [277, 408] on icon at bounding box center [274, 519] width 12 height 12
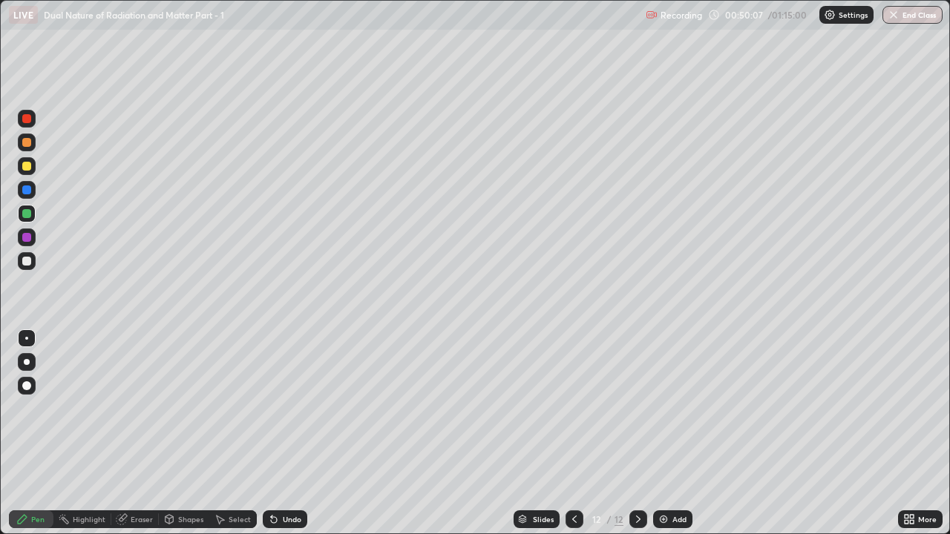
click at [27, 240] on div at bounding box center [26, 237] width 9 height 9
click at [29, 214] on div at bounding box center [26, 213] width 9 height 9
click at [663, 408] on img at bounding box center [663, 519] width 12 height 12
click at [274, 408] on icon at bounding box center [274, 520] width 6 height 6
click at [272, 408] on icon at bounding box center [274, 520] width 6 height 6
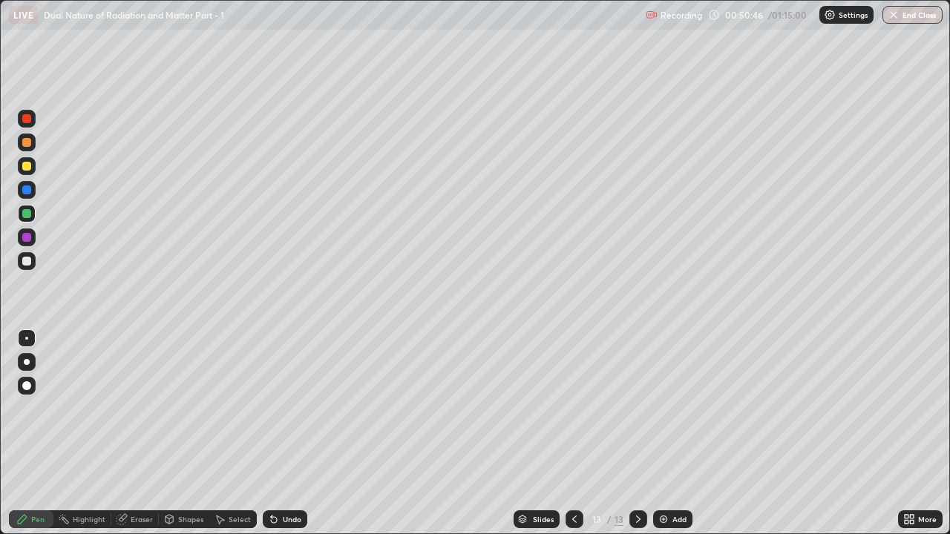
click at [278, 408] on div "Undo" at bounding box center [285, 519] width 45 height 18
click at [573, 408] on icon at bounding box center [574, 519] width 12 height 12
click at [637, 408] on icon at bounding box center [638, 519] width 12 height 12
click at [27, 264] on div at bounding box center [26, 261] width 9 height 9
click at [24, 214] on div at bounding box center [26, 213] width 9 height 9
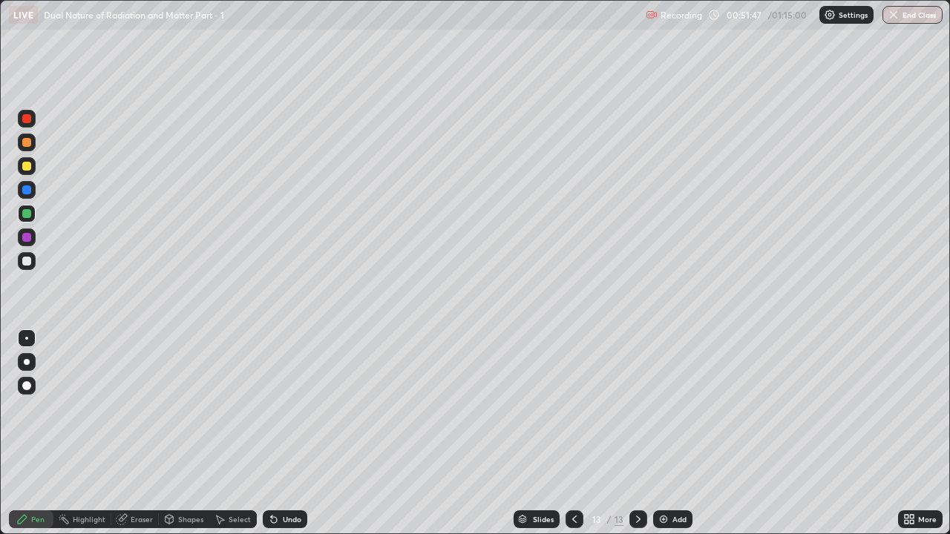
click at [27, 234] on div at bounding box center [26, 237] width 9 height 9
click at [127, 408] on div "Eraser" at bounding box center [134, 519] width 47 height 18
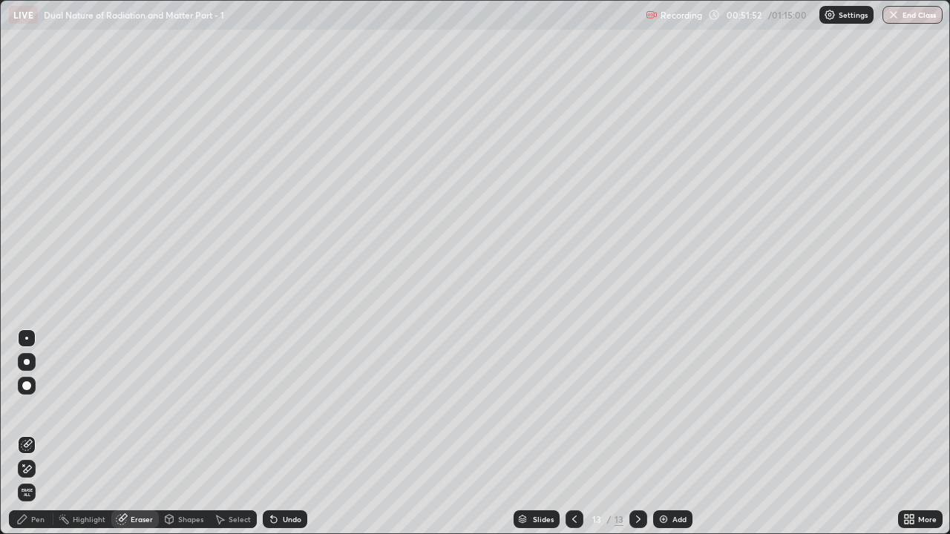
click at [37, 408] on div "Pen" at bounding box center [37, 519] width 13 height 7
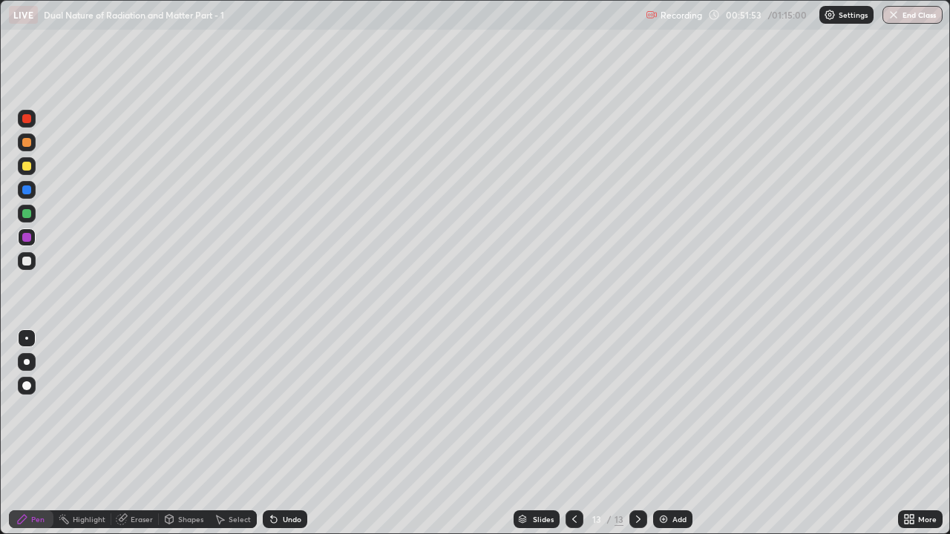
click at [23, 262] on div at bounding box center [26, 261] width 9 height 9
click at [24, 215] on div at bounding box center [26, 213] width 9 height 9
click at [24, 191] on div at bounding box center [26, 189] width 9 height 9
click at [24, 262] on div at bounding box center [26, 261] width 9 height 9
click at [148, 408] on div "Eraser" at bounding box center [142, 519] width 22 height 7
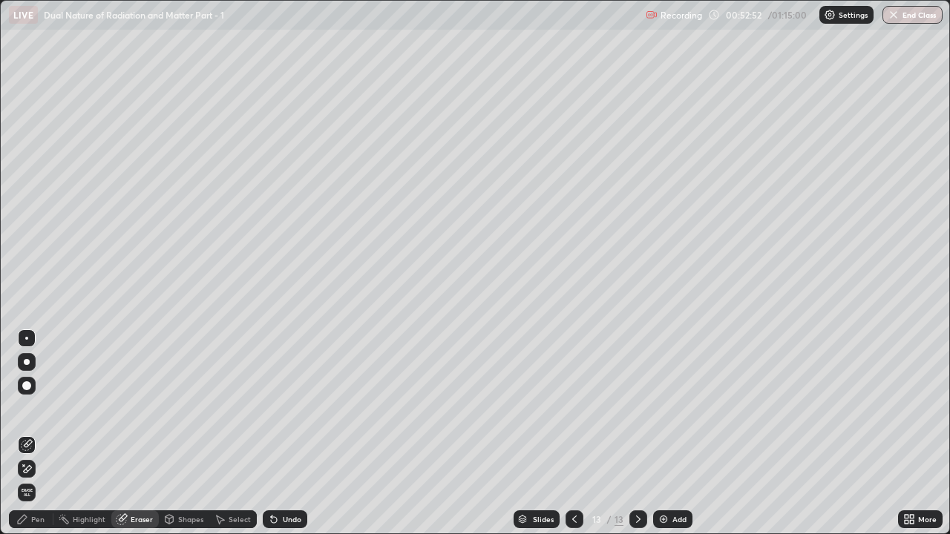
click at [41, 408] on div "Pen" at bounding box center [31, 519] width 45 height 18
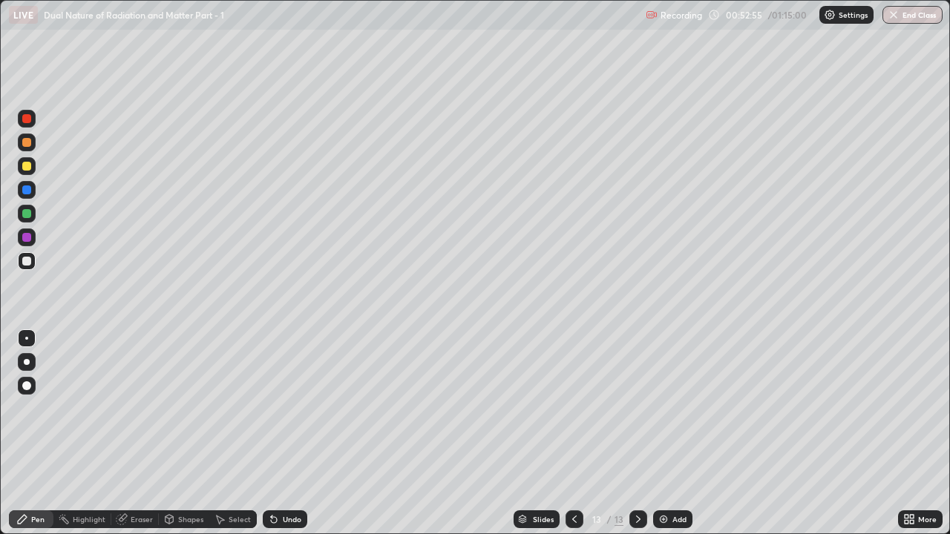
click at [25, 237] on div at bounding box center [26, 237] width 9 height 9
click at [32, 214] on div at bounding box center [27, 214] width 18 height 18
click at [289, 408] on div "Undo" at bounding box center [292, 519] width 19 height 7
click at [27, 262] on div at bounding box center [26, 261] width 9 height 9
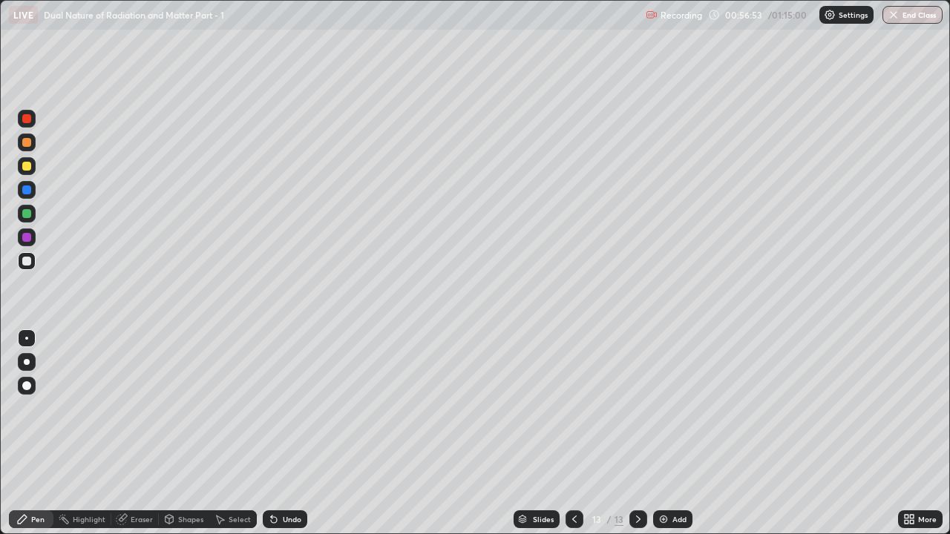
click at [665, 408] on img at bounding box center [663, 519] width 12 height 12
click at [24, 220] on div at bounding box center [27, 214] width 18 height 18
click at [25, 191] on div at bounding box center [26, 189] width 9 height 9
click at [24, 239] on div at bounding box center [26, 237] width 9 height 9
click at [277, 408] on div "Undo" at bounding box center [285, 519] width 45 height 18
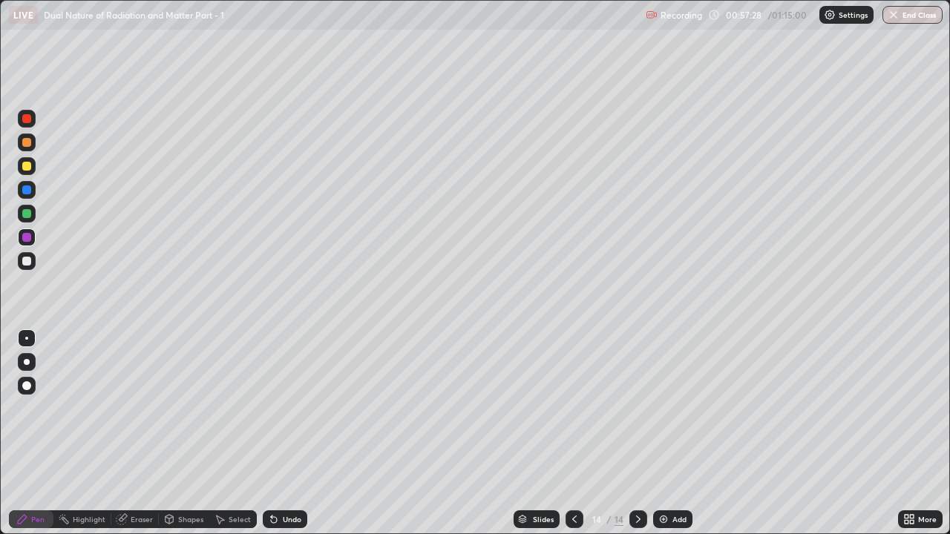
click at [29, 188] on div at bounding box center [26, 189] width 9 height 9
click at [24, 168] on div at bounding box center [26, 166] width 9 height 9
click at [28, 217] on div at bounding box center [26, 213] width 9 height 9
click at [284, 408] on div "Undo" at bounding box center [292, 519] width 19 height 7
click at [565, 408] on div at bounding box center [574, 519] width 18 height 18
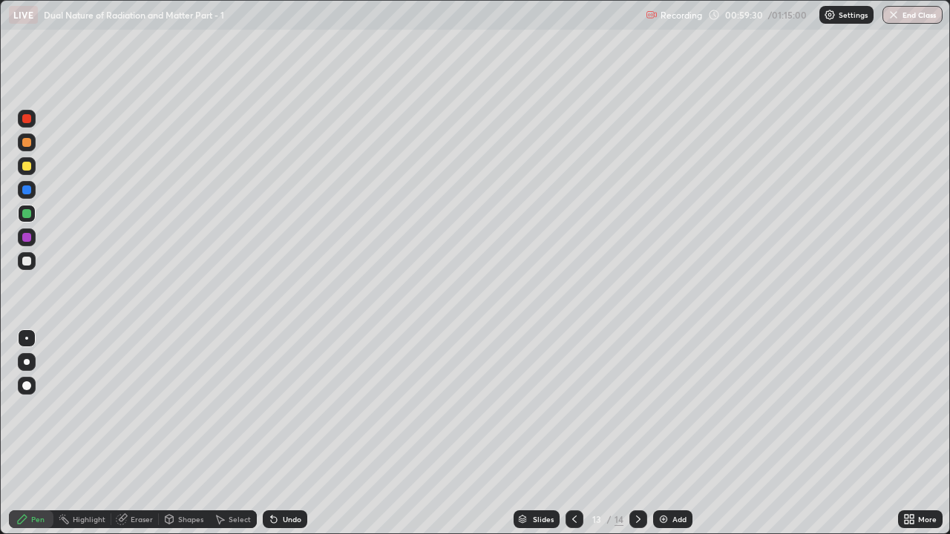
click at [632, 408] on icon at bounding box center [638, 519] width 12 height 12
click at [909, 16] on button "End Class" at bounding box center [912, 15] width 60 height 18
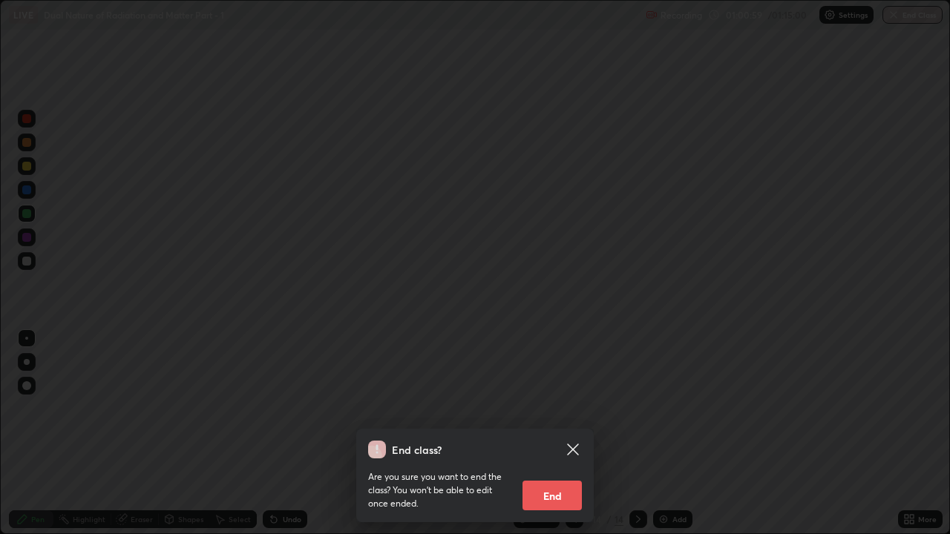
click at [552, 408] on button "End" at bounding box center [551, 496] width 59 height 30
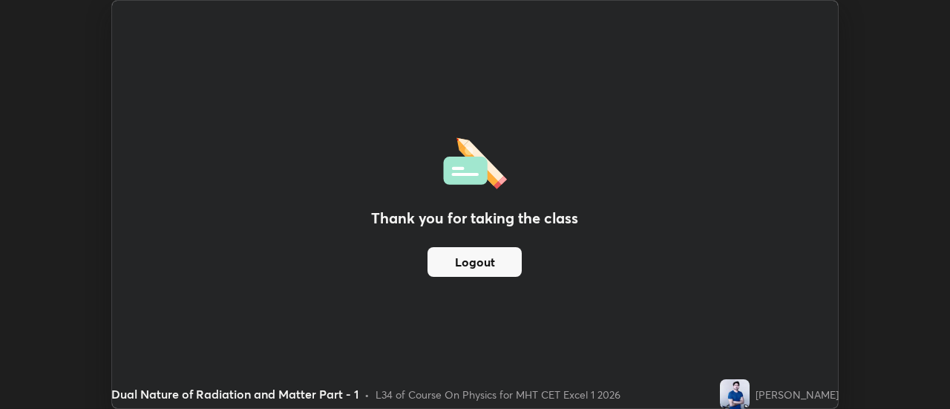
scroll to position [73787, 73246]
